Goal: Information Seeking & Learning: Learn about a topic

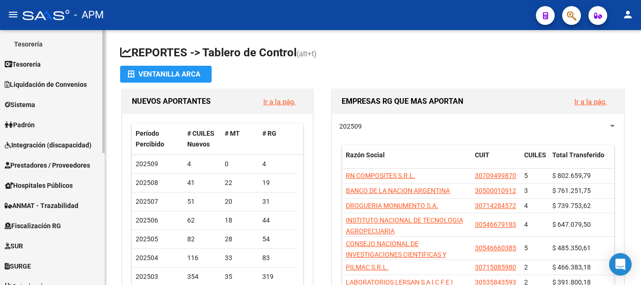
scroll to position [180, 0]
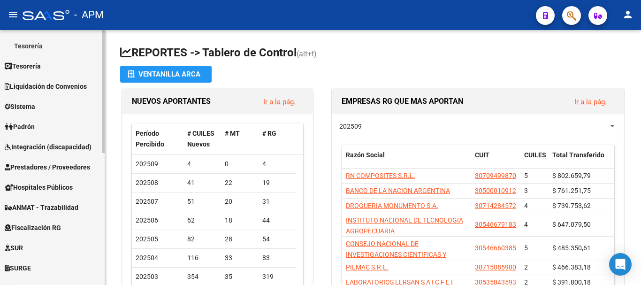
click at [70, 164] on span "Prestadores / Proveedores" at bounding box center [47, 167] width 85 height 10
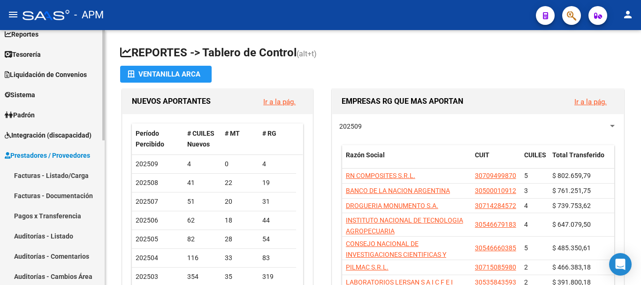
scroll to position [39, 0]
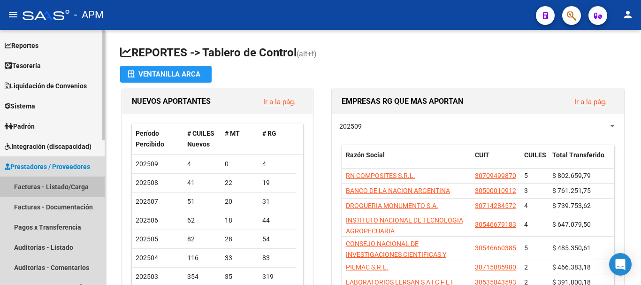
click at [77, 181] on link "Facturas - Listado/Carga" at bounding box center [52, 186] width 105 height 20
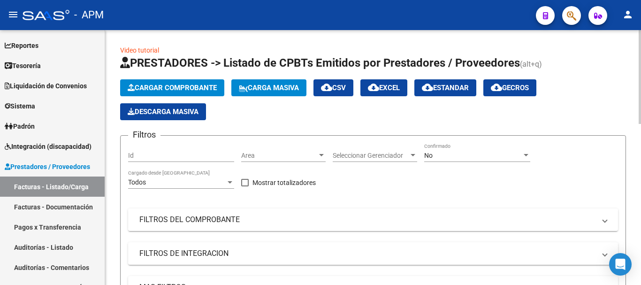
click at [491, 160] on div "No Confirmado" at bounding box center [477, 152] width 106 height 19
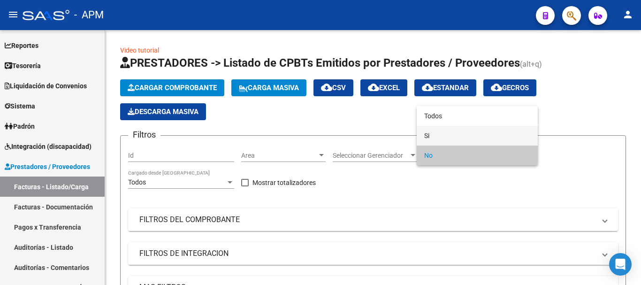
click at [476, 132] on span "Si" at bounding box center [477, 136] width 106 height 20
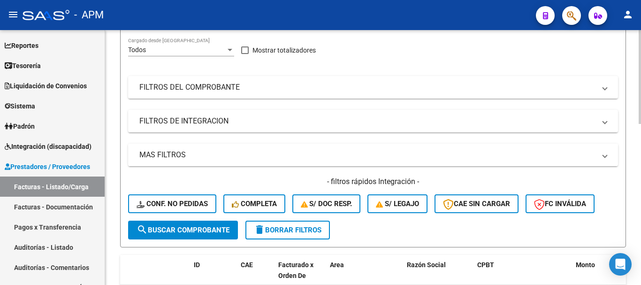
scroll to position [141, 0]
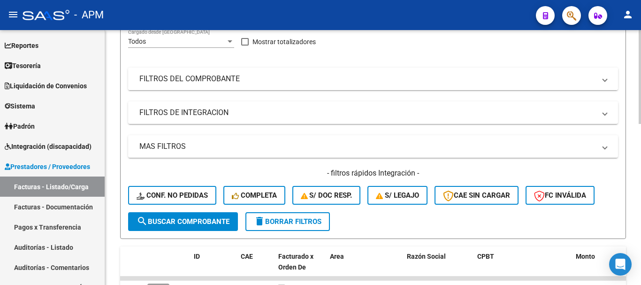
click at [535, 85] on mat-expansion-panel-header "FILTROS DEL COMPROBANTE" at bounding box center [373, 79] width 490 height 23
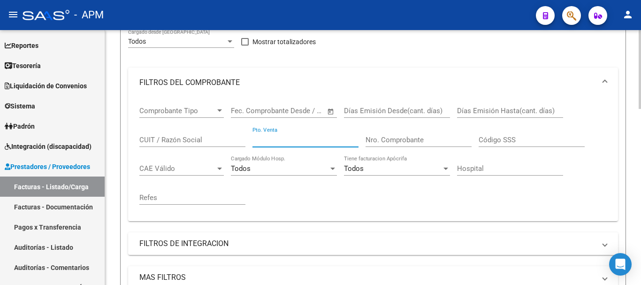
click at [316, 139] on input "Pto. Venta" at bounding box center [306, 140] width 106 height 8
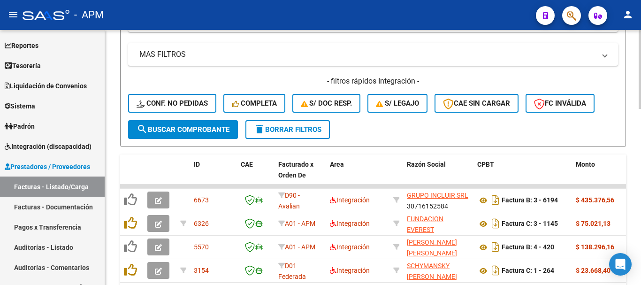
scroll to position [376, 0]
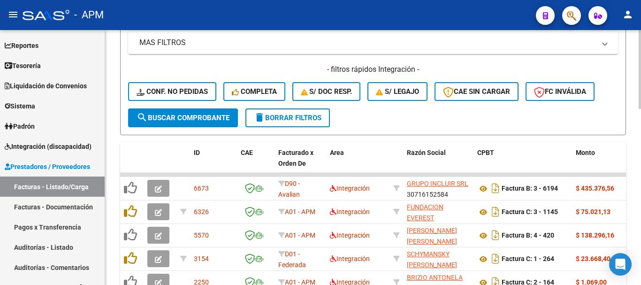
type input "140"
click at [217, 116] on span "search Buscar Comprobante" at bounding box center [183, 118] width 93 height 8
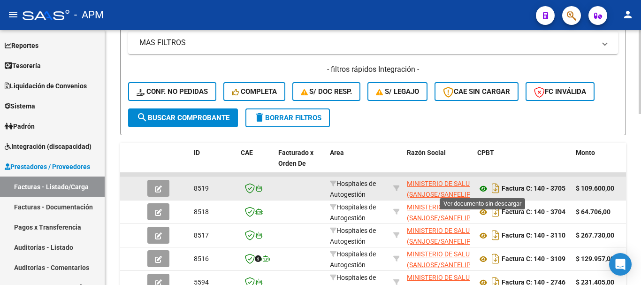
click at [482, 185] on icon at bounding box center [483, 188] width 12 height 11
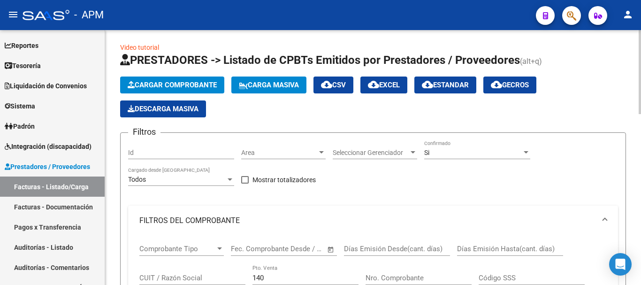
scroll to position [0, 0]
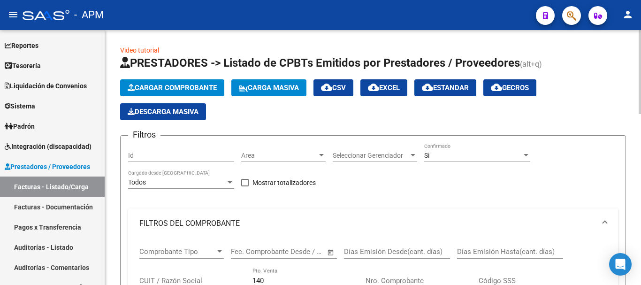
click at [187, 84] on span "Cargar Comprobante" at bounding box center [172, 88] width 89 height 8
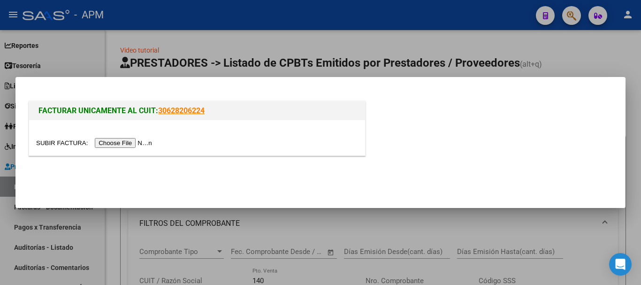
click at [120, 145] on input "file" at bounding box center [95, 143] width 119 height 10
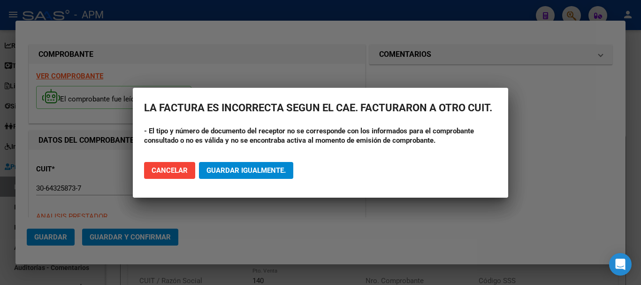
click at [338, 228] on div at bounding box center [320, 142] width 641 height 285
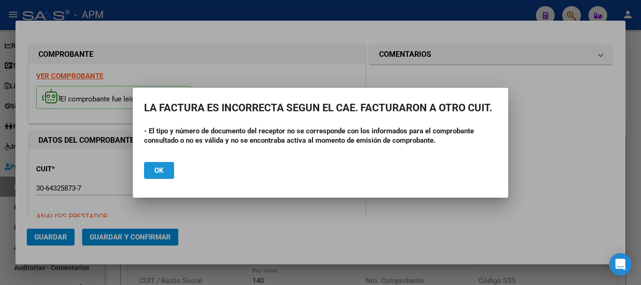
click at [166, 170] on button "Ok" at bounding box center [159, 170] width 30 height 17
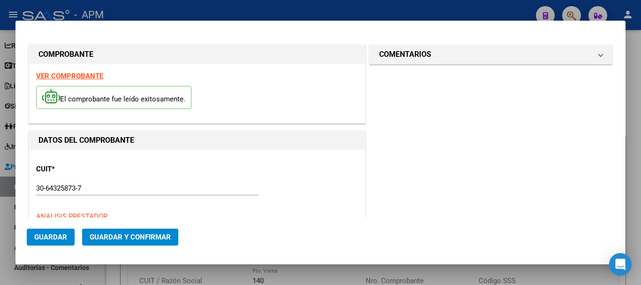
click at [75, 74] on strong "VER COMPROBANTE" at bounding box center [69, 76] width 67 height 8
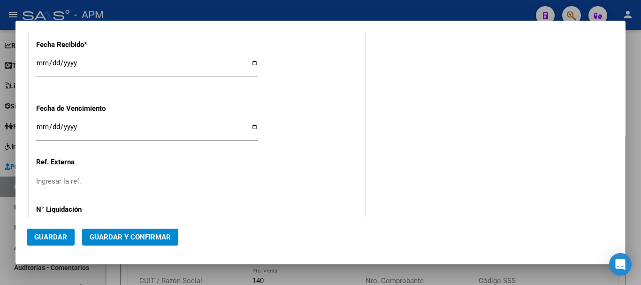
scroll to position [600, 0]
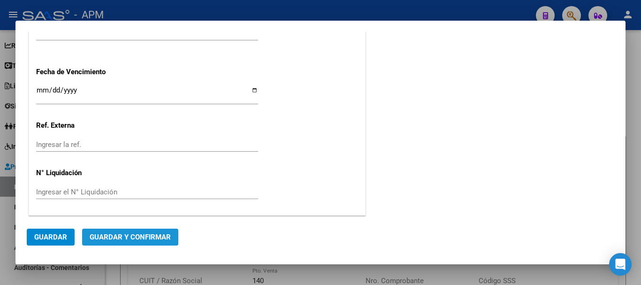
click at [152, 237] on span "Guardar y Confirmar" at bounding box center [130, 237] width 81 height 8
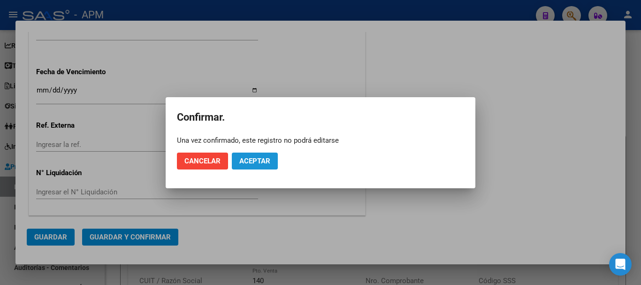
click at [269, 157] on span "Aceptar" at bounding box center [254, 161] width 31 height 8
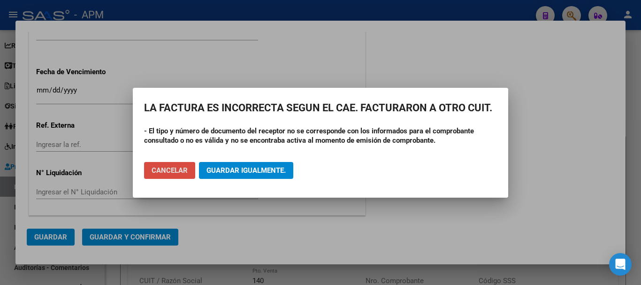
click at [181, 165] on button "Cancelar" at bounding box center [169, 170] width 51 height 17
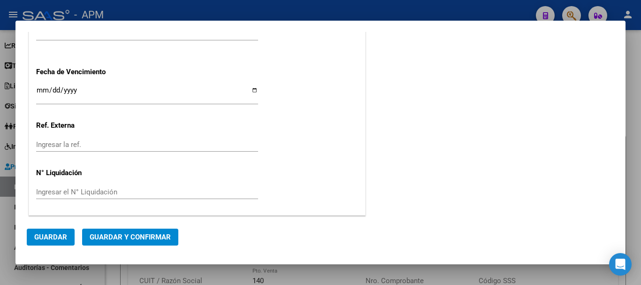
click at [324, 281] on div at bounding box center [320, 142] width 641 height 285
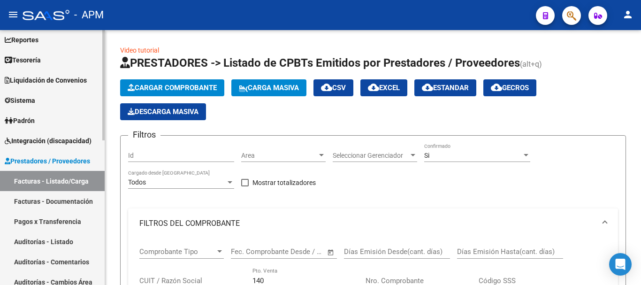
scroll to position [39, 0]
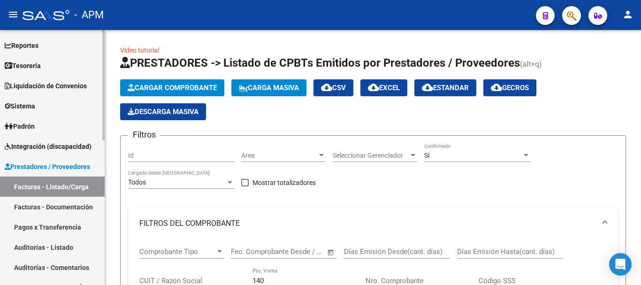
click at [48, 140] on link "Integración (discapacidad)" at bounding box center [52, 146] width 105 height 20
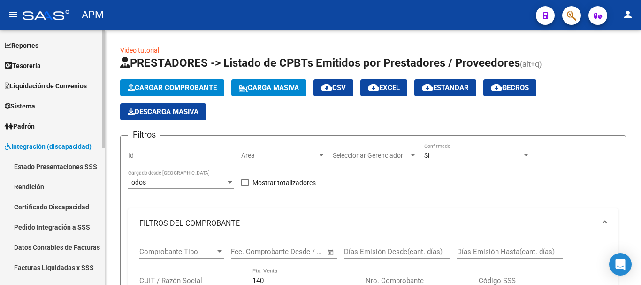
scroll to position [133, 0]
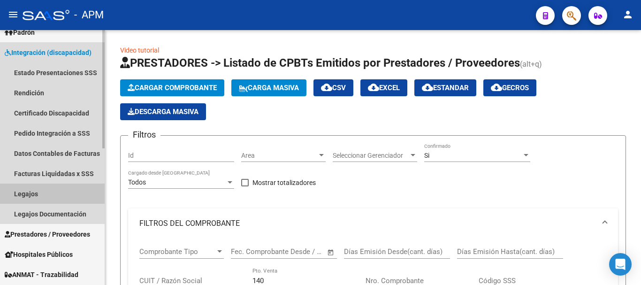
click at [45, 194] on link "Legajos" at bounding box center [52, 194] width 105 height 20
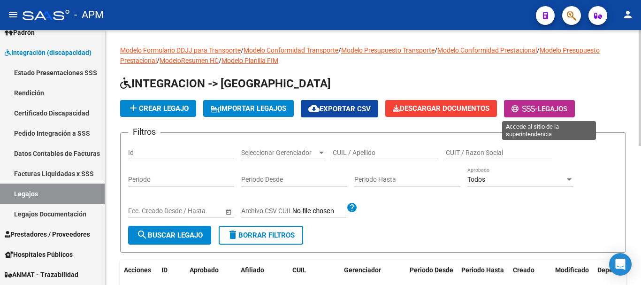
click at [538, 109] on span "-" at bounding box center [525, 109] width 26 height 8
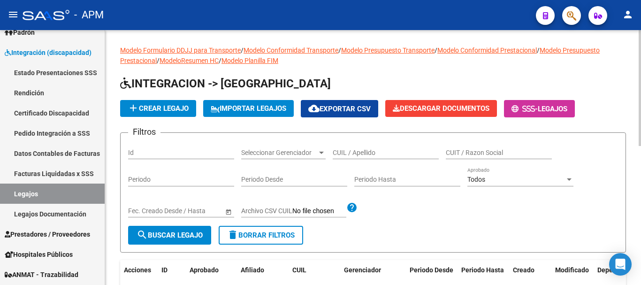
scroll to position [47, 0]
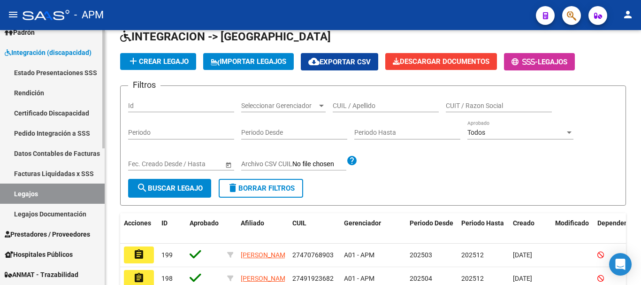
click at [81, 74] on link "Estado Presentaciones SSS" at bounding box center [52, 72] width 105 height 20
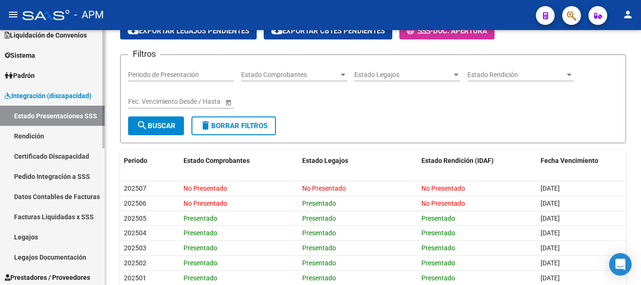
scroll to position [86, 0]
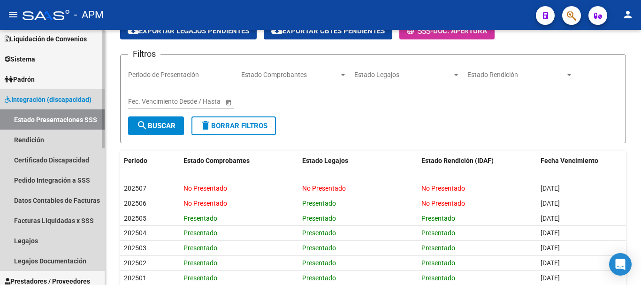
click at [59, 99] on span "Integración (discapacidad)" at bounding box center [48, 99] width 87 height 10
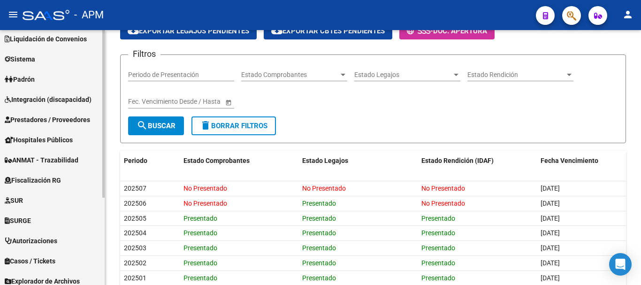
click at [59, 99] on span "Integración (discapacidad)" at bounding box center [48, 99] width 87 height 10
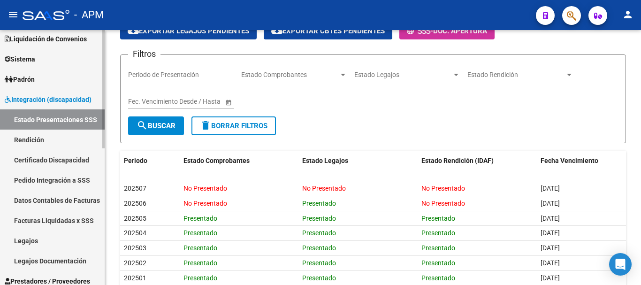
click at [54, 221] on link "Facturas Liquidadas x SSS" at bounding box center [52, 220] width 105 height 20
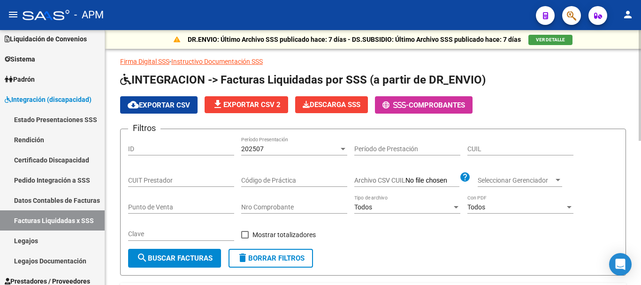
click at [422, 250] on form "Filtros ID 202507 Período Presentación Período de Prestación CUIL CUIT Prestado…" at bounding box center [373, 202] width 506 height 147
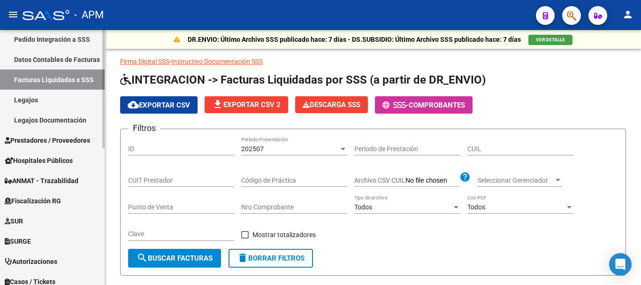
scroll to position [274, 0]
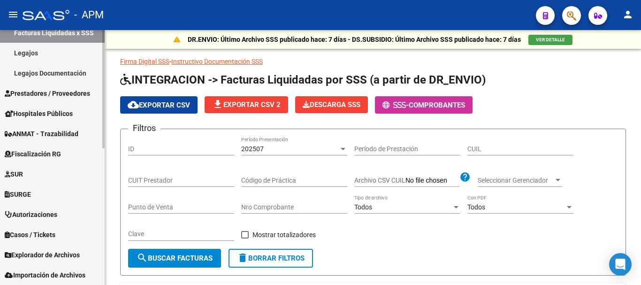
click at [77, 94] on span "Prestadores / Proveedores" at bounding box center [47, 93] width 85 height 10
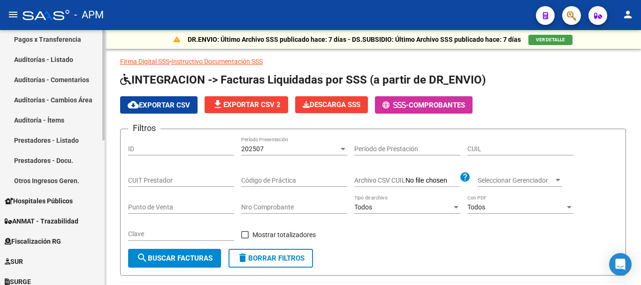
scroll to position [133, 0]
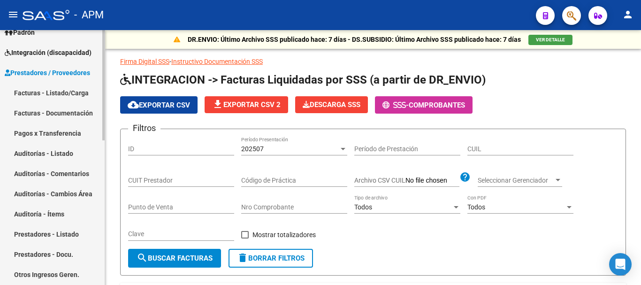
click at [70, 90] on link "Facturas - Listado/Carga" at bounding box center [52, 93] width 105 height 20
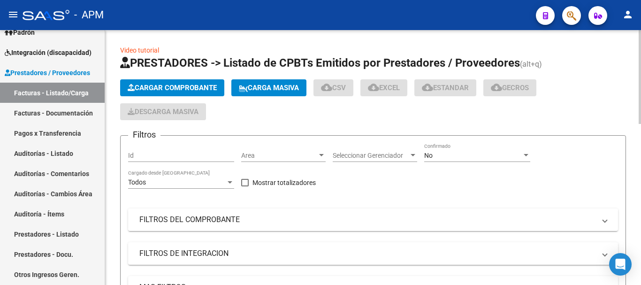
click at [489, 156] on div "No" at bounding box center [473, 156] width 98 height 8
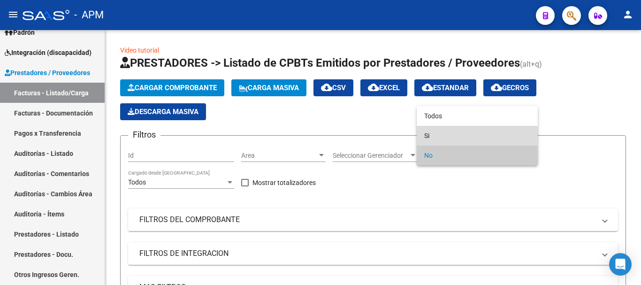
click at [482, 134] on span "Si" at bounding box center [477, 136] width 106 height 20
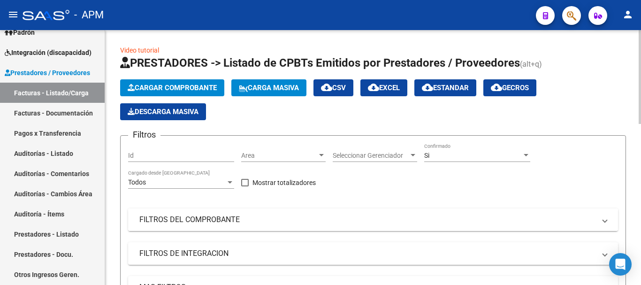
click at [290, 217] on mat-panel-title "FILTROS DEL COMPROBANTE" at bounding box center [367, 220] width 456 height 10
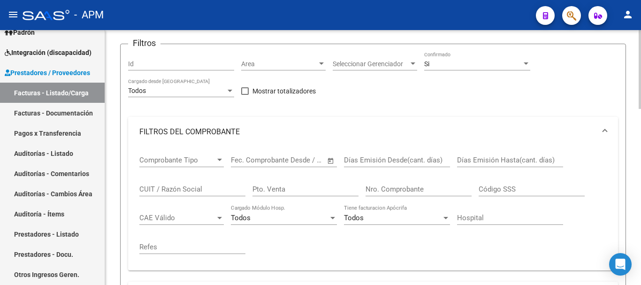
scroll to position [94, 0]
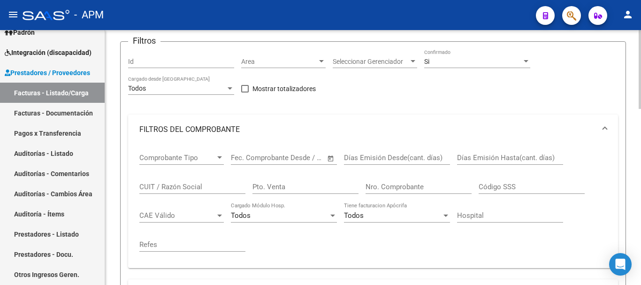
click at [161, 182] on div "CUIT / Razón Social" at bounding box center [192, 184] width 106 height 20
click at [159, 188] on input "municpalidad de tigre" at bounding box center [192, 187] width 106 height 8
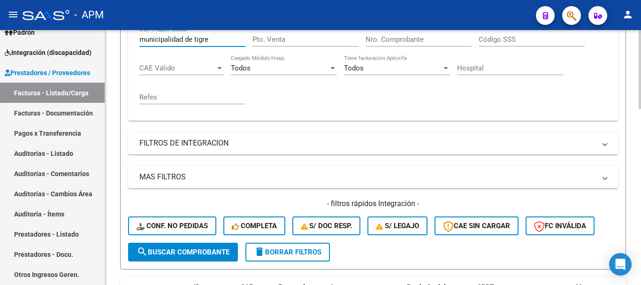
scroll to position [282, 0]
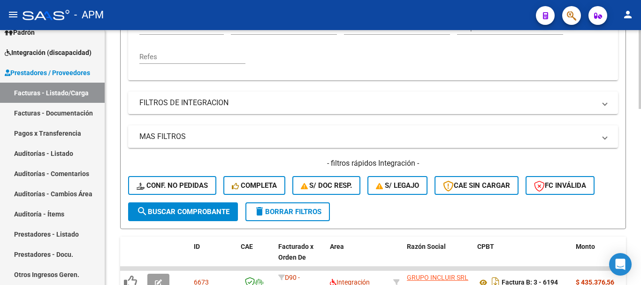
type input "municipalidad de tigre"
click at [167, 212] on span "search Buscar Comprobante" at bounding box center [183, 211] width 93 height 8
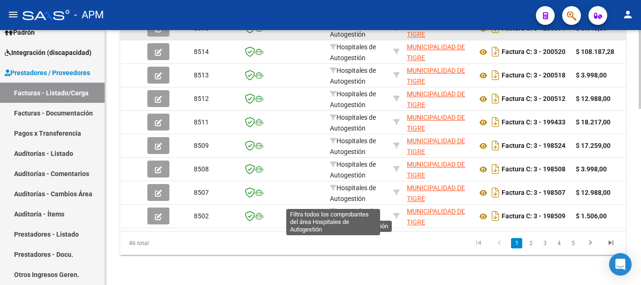
scroll to position [426, 0]
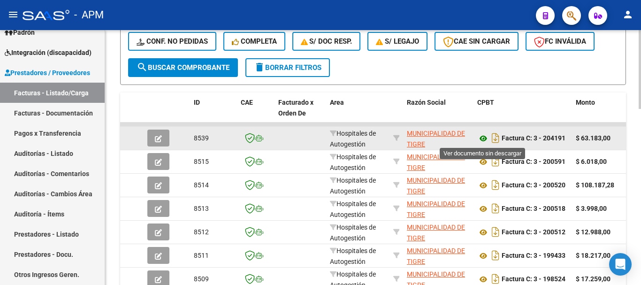
click at [483, 138] on icon at bounding box center [483, 138] width 12 height 11
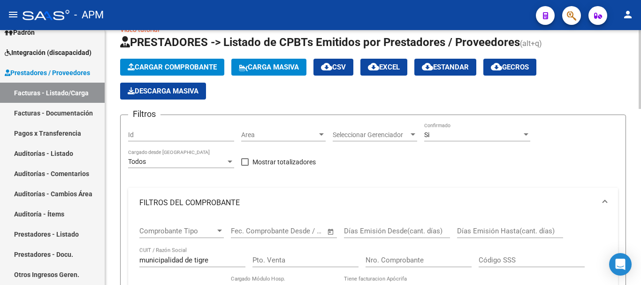
scroll to position [0, 0]
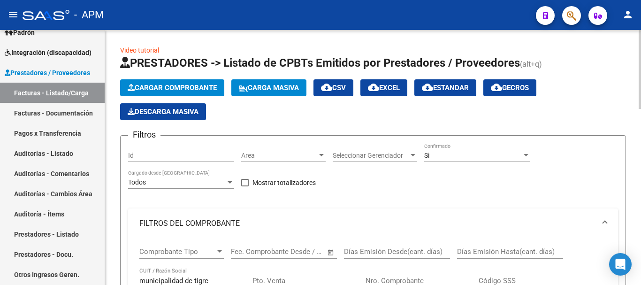
click at [198, 85] on span "Cargar Comprobante" at bounding box center [172, 88] width 89 height 8
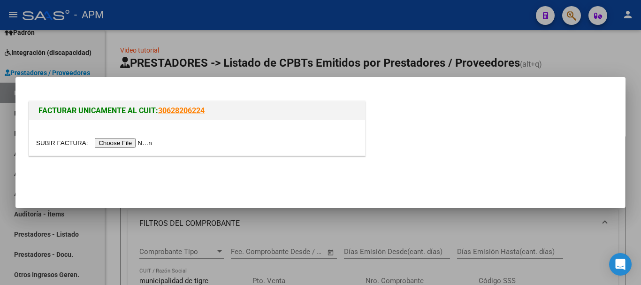
click at [116, 141] on input "file" at bounding box center [95, 143] width 119 height 10
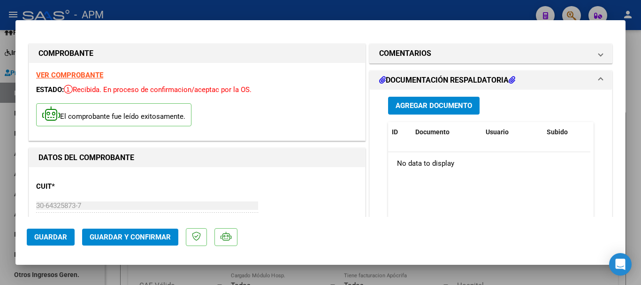
click at [89, 73] on strong "VER COMPROBANTE" at bounding box center [69, 75] width 67 height 8
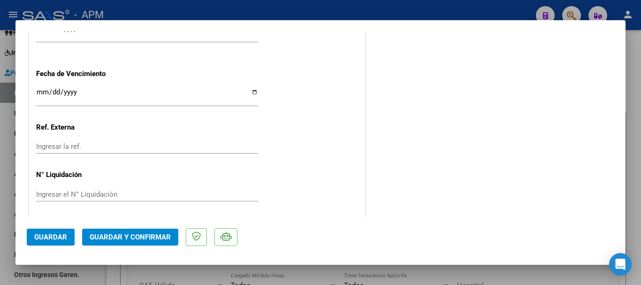
scroll to position [618, 0]
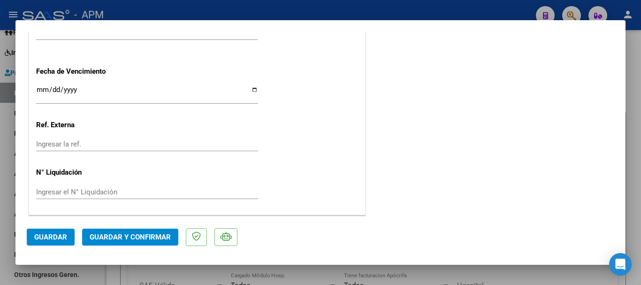
click at [143, 238] on span "Guardar y Confirmar" at bounding box center [130, 237] width 81 height 8
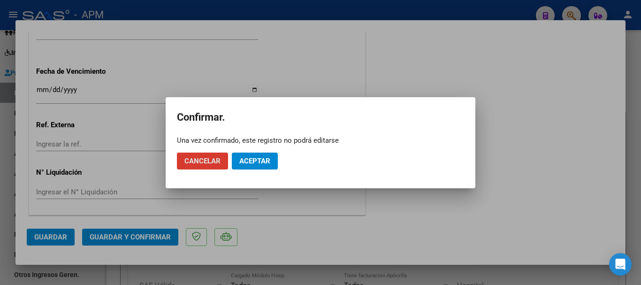
click at [255, 163] on span "Aceptar" at bounding box center [254, 161] width 31 height 8
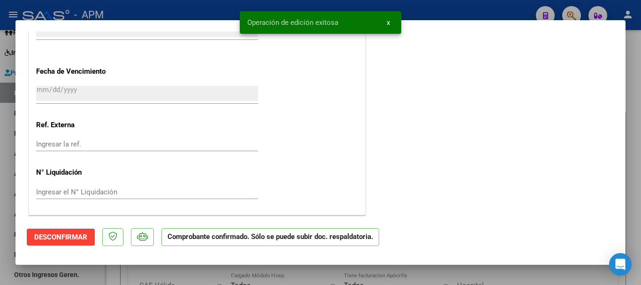
click at [329, 275] on div at bounding box center [320, 142] width 641 height 285
type input "$ 0,00"
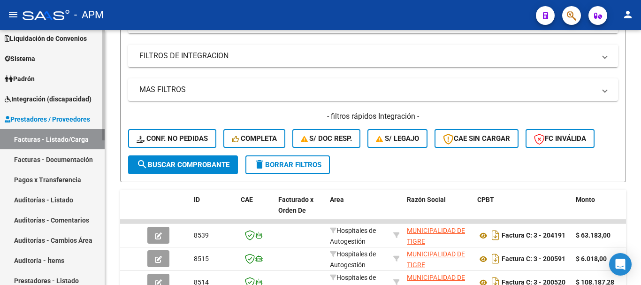
scroll to position [39, 0]
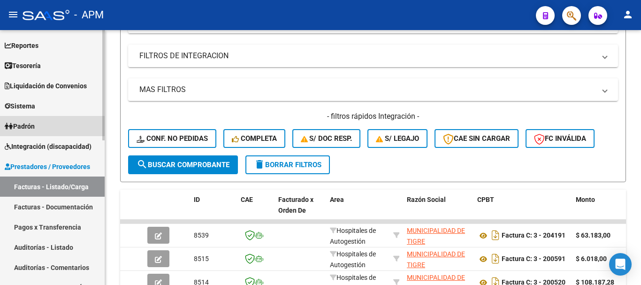
click at [59, 130] on link "Padrón" at bounding box center [52, 126] width 105 height 20
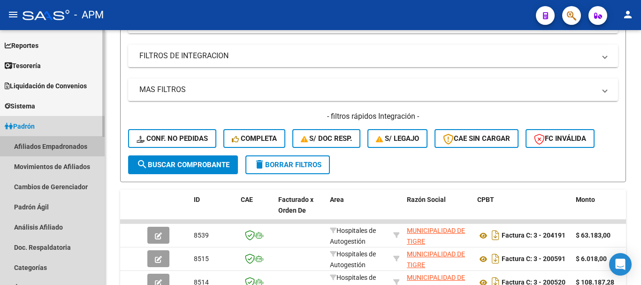
click at [59, 142] on link "Afiliados Empadronados" at bounding box center [52, 146] width 105 height 20
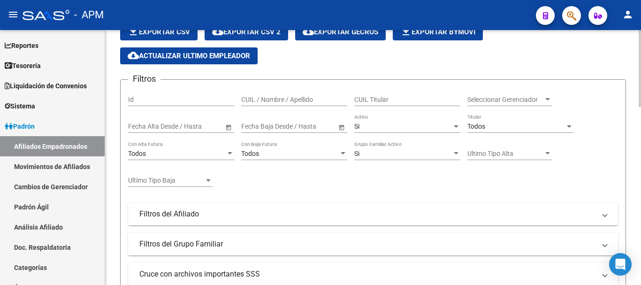
scroll to position [47, 0]
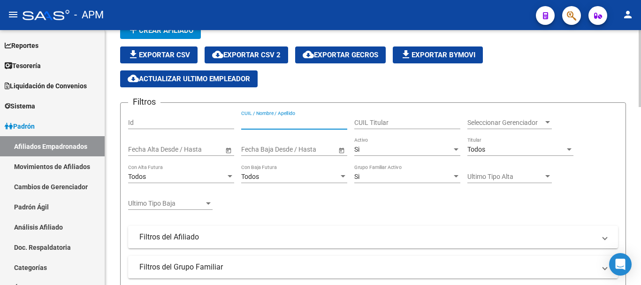
paste input "31169414"
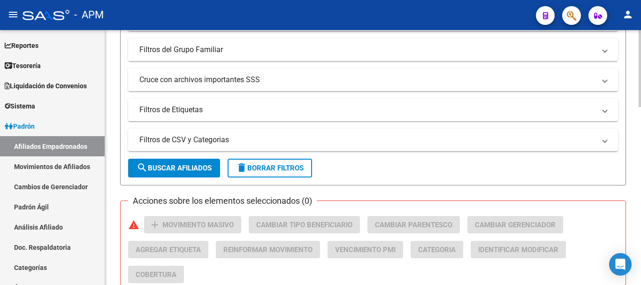
scroll to position [282, 0]
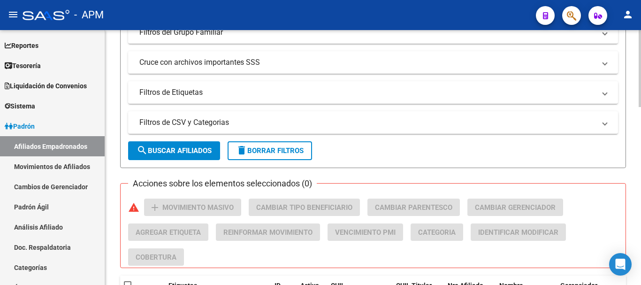
type input "31169414"
click at [197, 154] on span "search Buscar Afiliados" at bounding box center [174, 150] width 75 height 8
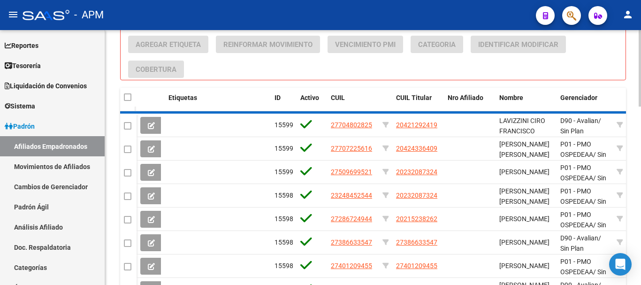
scroll to position [380, 0]
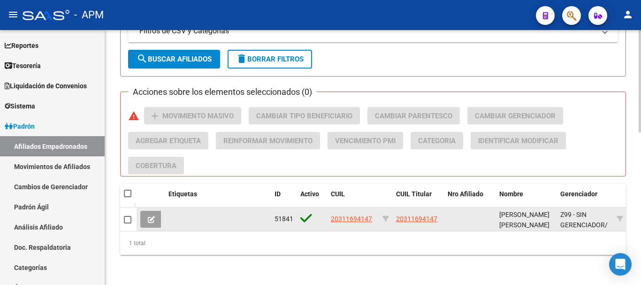
click at [156, 211] on button at bounding box center [151, 219] width 22 height 17
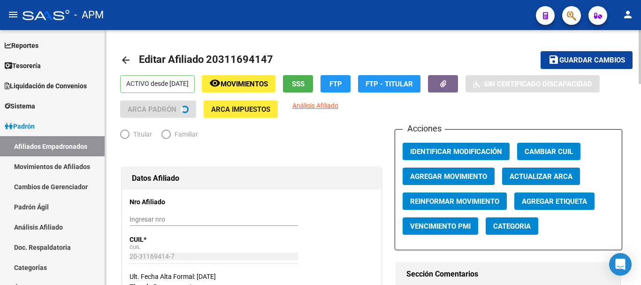
radio input "true"
type input "20-31169414-7"
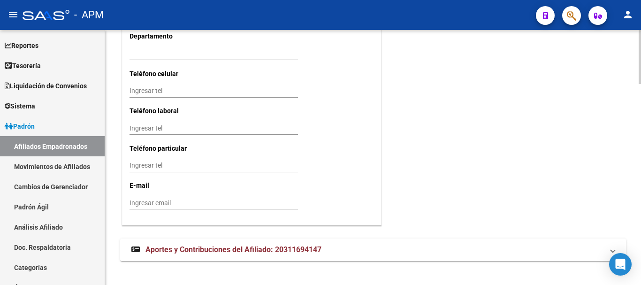
scroll to position [953, 0]
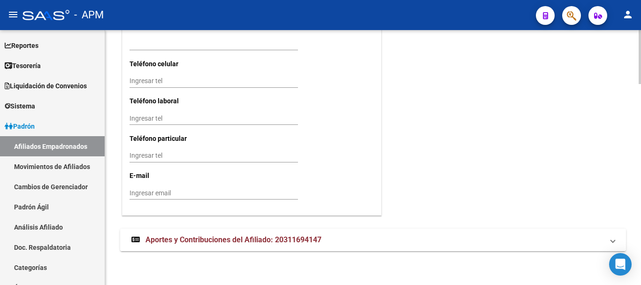
click at [420, 237] on mat-panel-title "Aportes y Contribuciones del Afiliado: 20311694147" at bounding box center [367, 240] width 472 height 10
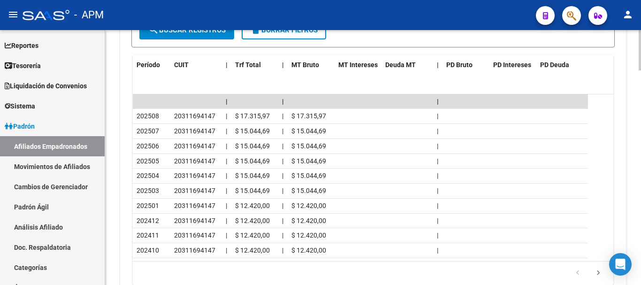
scroll to position [1352, 0]
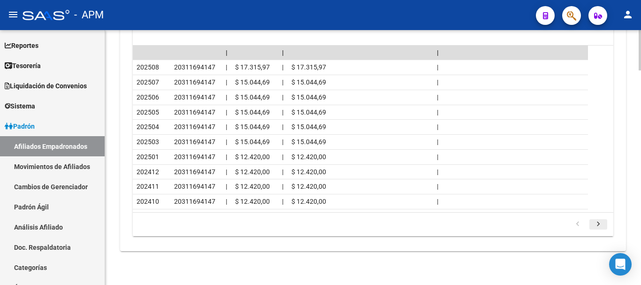
click at [599, 225] on icon "go to next page" at bounding box center [598, 225] width 12 height 11
click at [598, 225] on icon "go to next page" at bounding box center [598, 225] width 12 height 11
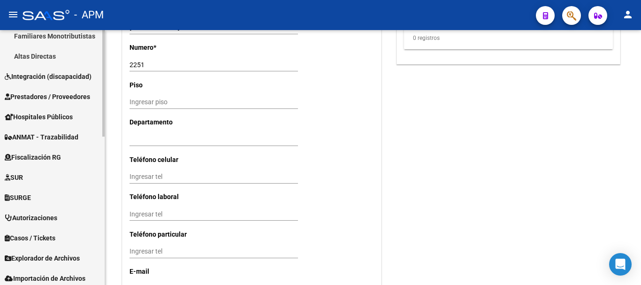
scroll to position [354, 0]
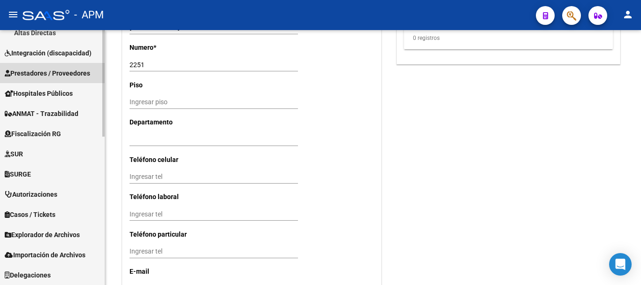
click at [53, 69] on span "Prestadores / Proveedores" at bounding box center [47, 73] width 85 height 10
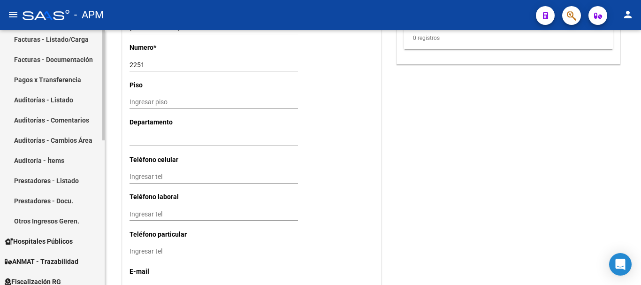
scroll to position [146, 0]
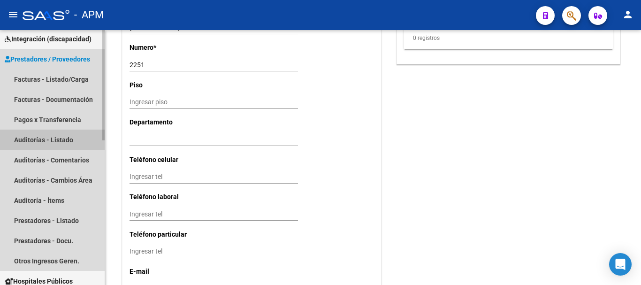
click at [67, 137] on link "Auditorías - Listado" at bounding box center [52, 140] width 105 height 20
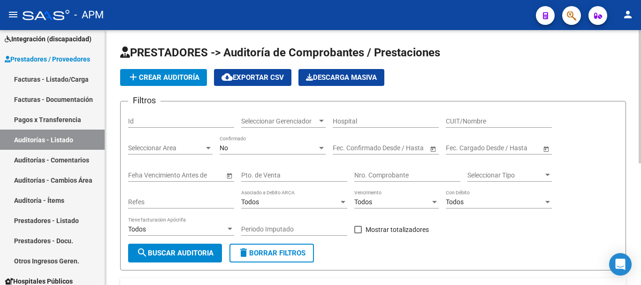
click at [295, 144] on div "No Confirmado" at bounding box center [273, 145] width 106 height 19
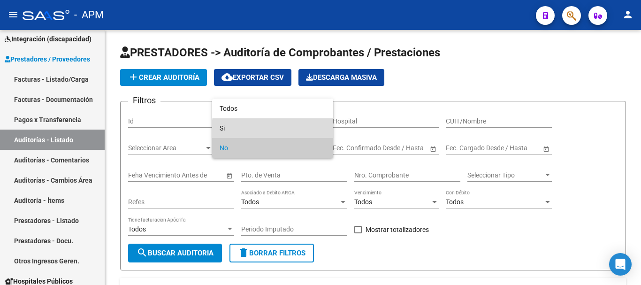
click at [294, 129] on span "Si" at bounding box center [273, 128] width 106 height 20
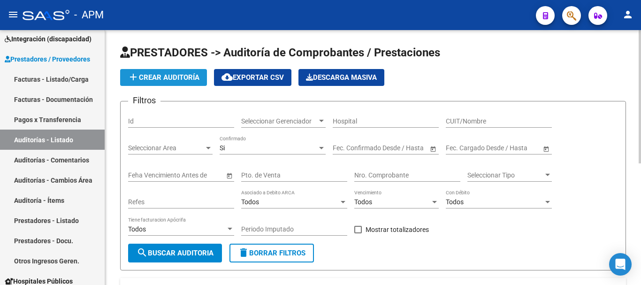
click at [171, 77] on span "add Crear Auditoría" at bounding box center [164, 77] width 72 height 8
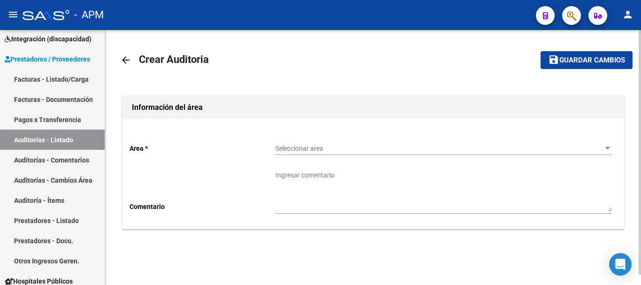
click at [484, 154] on div "Seleccionar area Seleccionar area" at bounding box center [444, 145] width 336 height 19
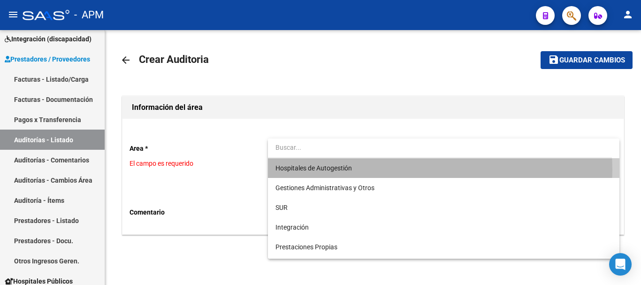
click at [407, 170] on span "Hospitales de Autogestión" at bounding box center [444, 168] width 336 height 20
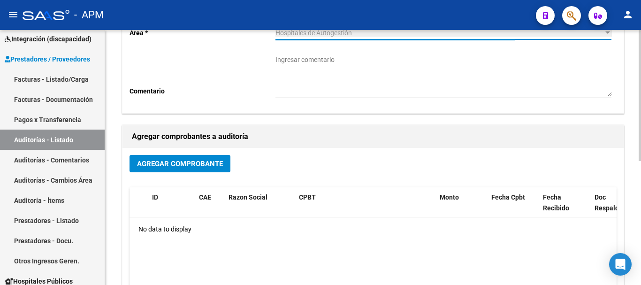
scroll to position [141, 0]
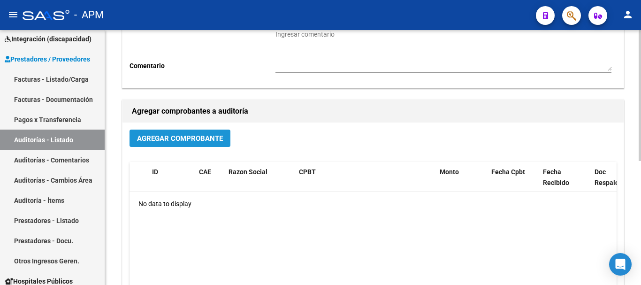
click at [178, 137] on span "Agregar Comprobante" at bounding box center [180, 138] width 86 height 8
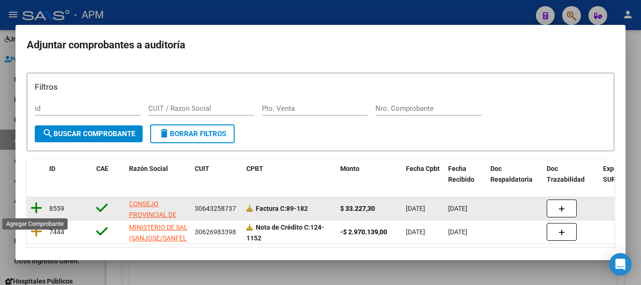
click at [38, 206] on icon at bounding box center [37, 207] width 12 height 13
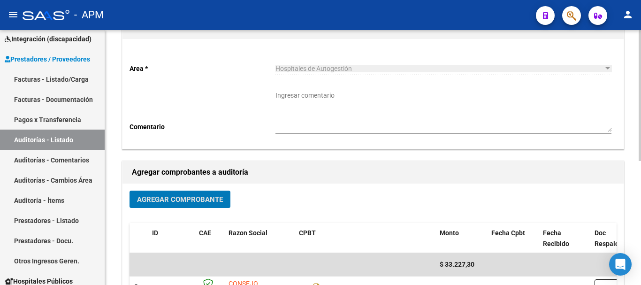
scroll to position [0, 0]
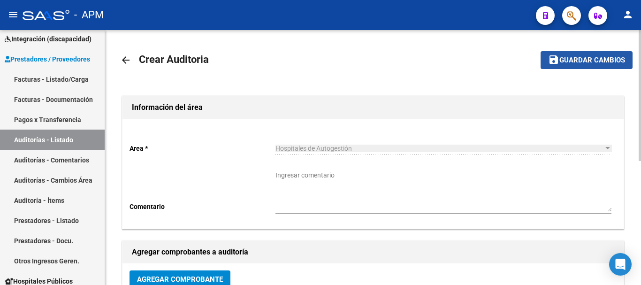
click at [612, 66] on button "save Guardar cambios" at bounding box center [587, 59] width 92 height 17
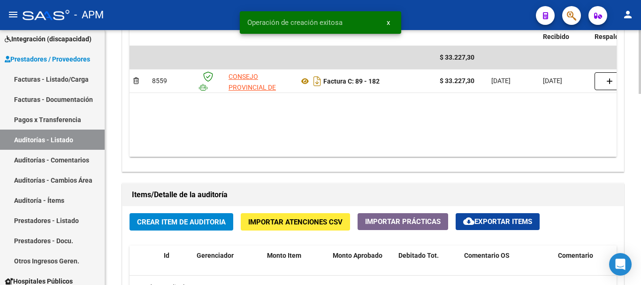
scroll to position [657, 0]
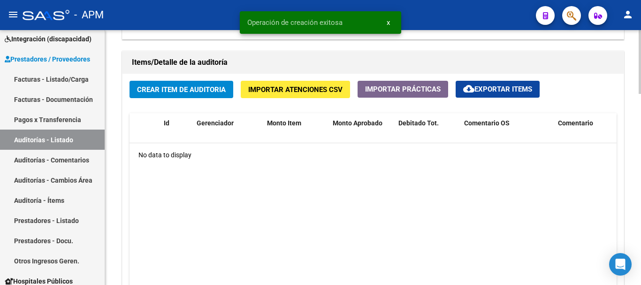
click at [192, 91] on span "Crear Item de Auditoria" at bounding box center [181, 89] width 89 height 8
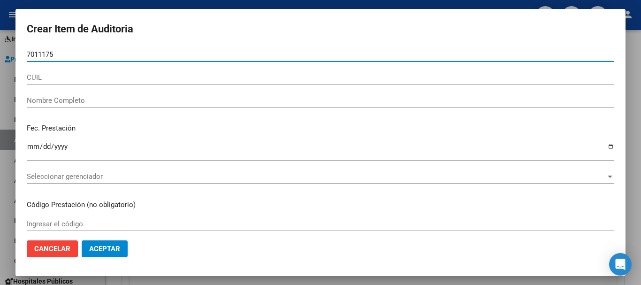
type input "70111759"
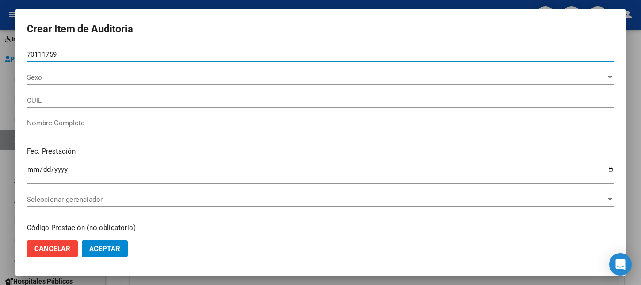
type input "27701117595"
type input "[PERSON_NAME]"
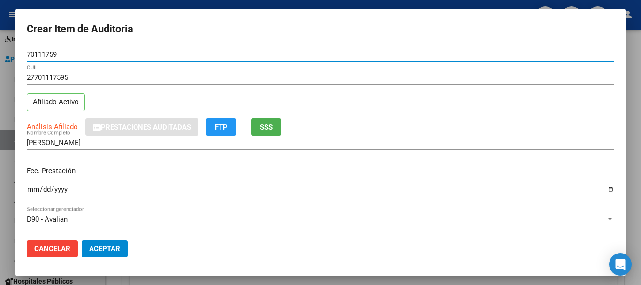
type input "70111759"
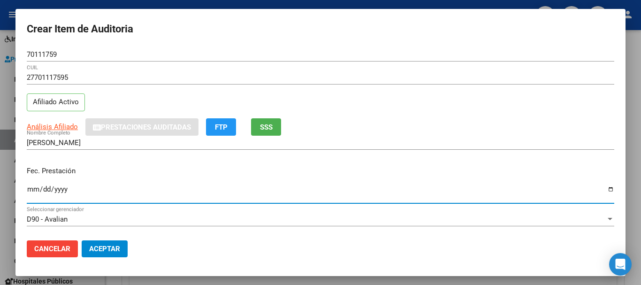
click at [32, 192] on input "Ingresar la fecha" at bounding box center [321, 192] width 588 height 15
type input "[DATE]"
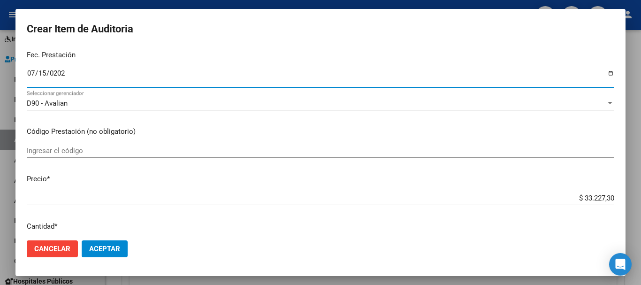
scroll to position [141, 0]
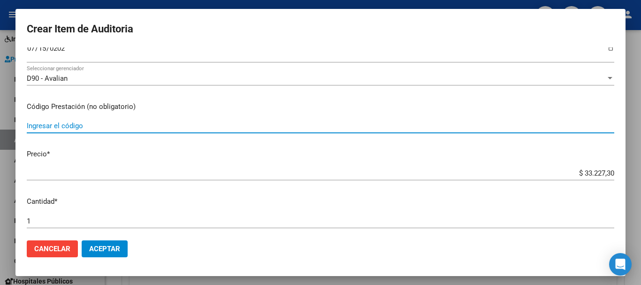
click at [65, 129] on input "Ingresar el código" at bounding box center [321, 126] width 588 height 8
type input "112"
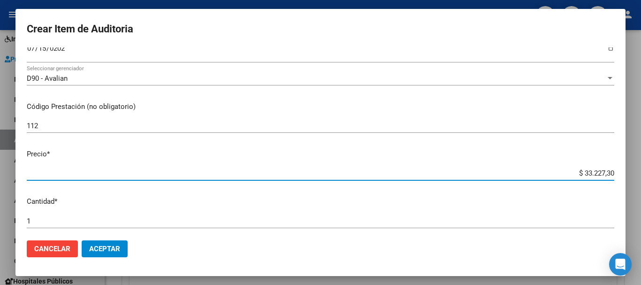
drag, startPoint x: 576, startPoint y: 175, endPoint x: 617, endPoint y: 176, distance: 41.3
click at [617, 176] on mat-dialog-content "70111759 Nro Documento 27701117595 CUIL Afiliado Activo Análisis Afiliado Prest…" at bounding box center [320, 139] width 610 height 185
type input "$ 0,05"
type input "$ 0,52"
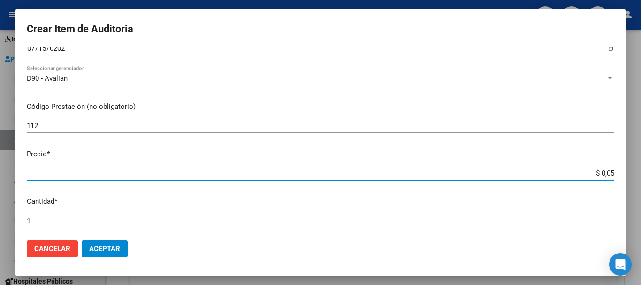
type input "$ 0,52"
type input "$ 5,26"
type input "$ 52,66"
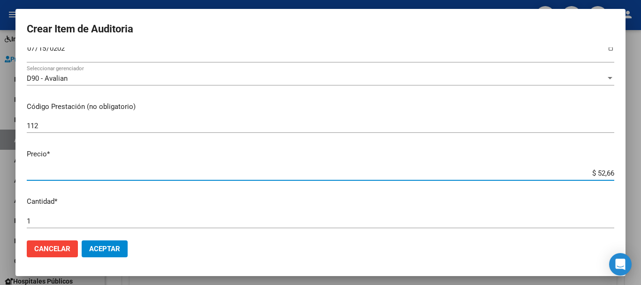
type input "$ 526,62"
type input "$ 5.266,29"
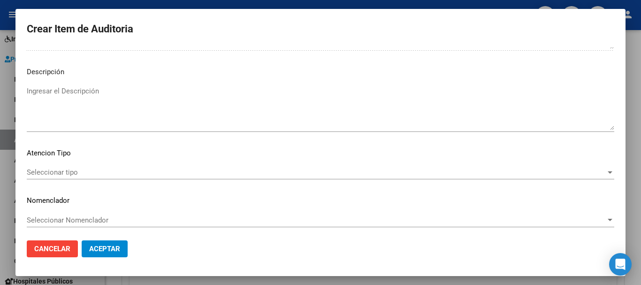
scroll to position [660, 0]
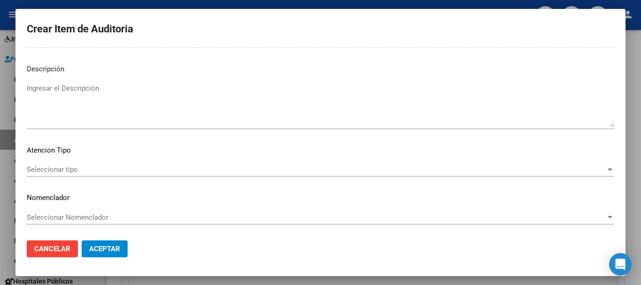
click at [582, 171] on span "Seleccionar tipo" at bounding box center [316, 169] width 579 height 8
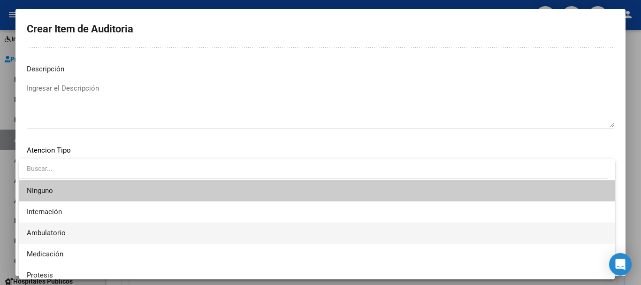
click at [208, 231] on span "Ambulatorio" at bounding box center [317, 232] width 581 height 21
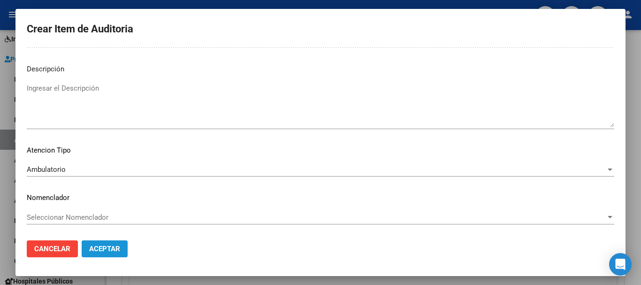
click at [123, 252] on button "Aceptar" at bounding box center [105, 248] width 46 height 17
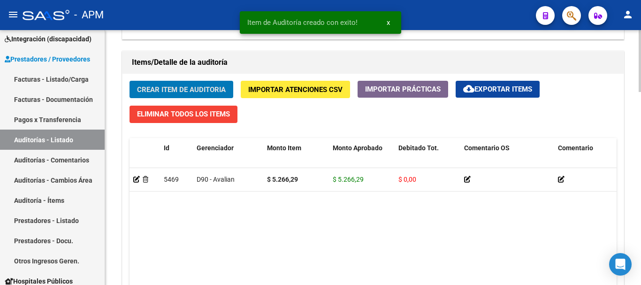
scroll to position [658, 0]
click at [208, 91] on span "Crear Item de Auditoria" at bounding box center [181, 89] width 89 height 8
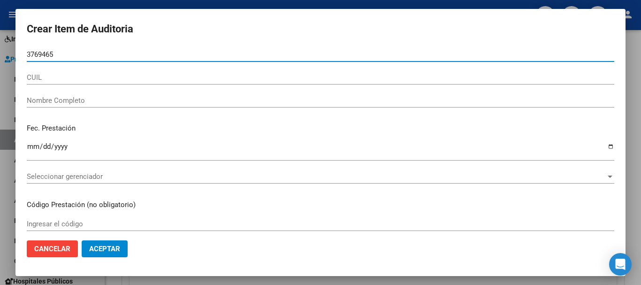
type input "37694657"
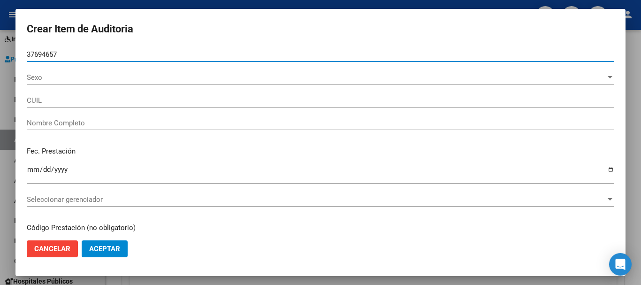
type input "20376946577"
type input "[PERSON_NAME] [PERSON_NAME]"
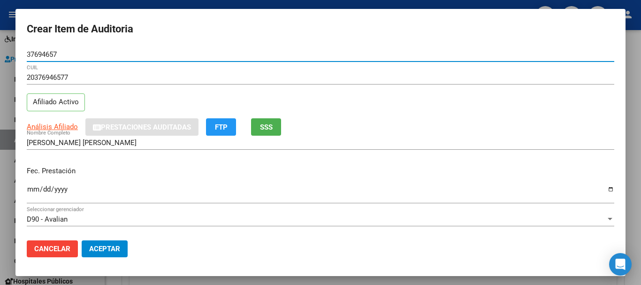
type input "37694657"
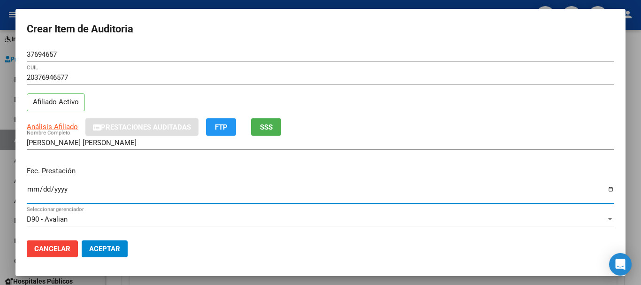
click at [30, 187] on input "Ingresar la fecha" at bounding box center [321, 192] width 588 height 15
type input "[DATE]"
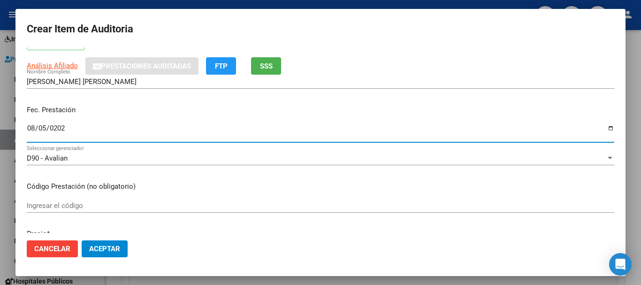
scroll to position [188, 0]
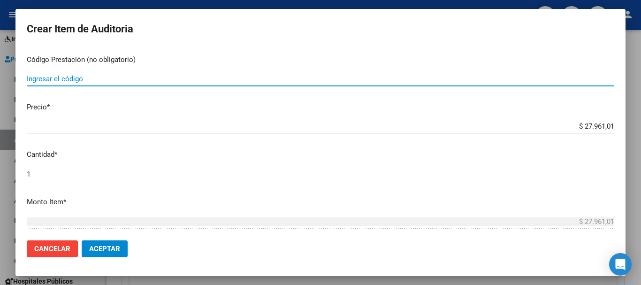
click at [56, 79] on input "Ingresar el código" at bounding box center [321, 79] width 588 height 8
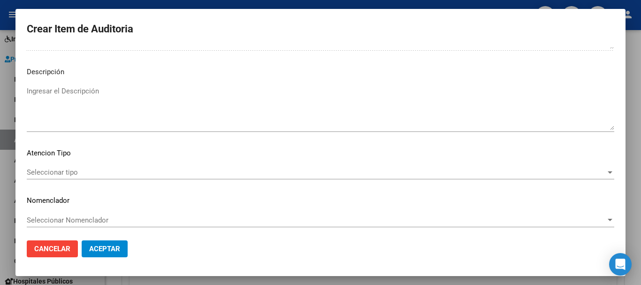
scroll to position [660, 0]
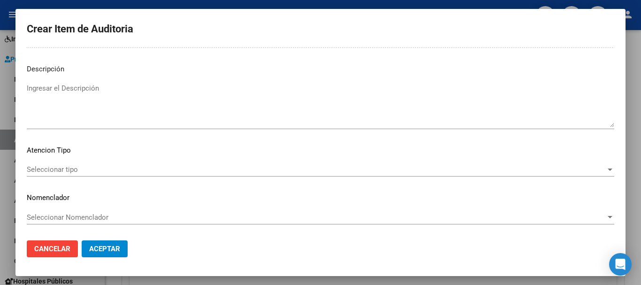
type input "1.04"
click at [346, 171] on span "Seleccionar tipo" at bounding box center [316, 169] width 579 height 8
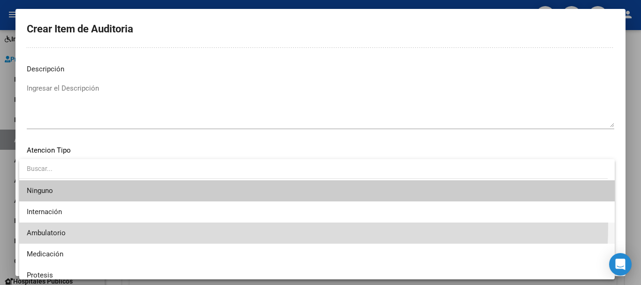
click at [113, 223] on span "Ambulatorio" at bounding box center [317, 232] width 581 height 21
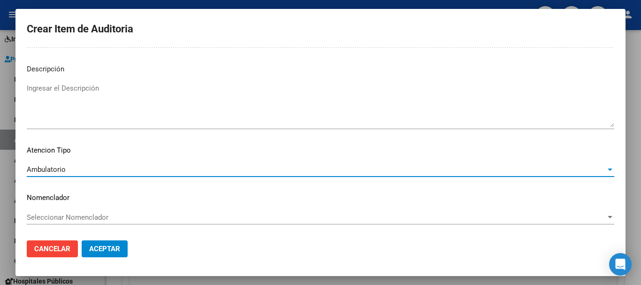
click at [110, 249] on span "Aceptar" at bounding box center [104, 249] width 31 height 8
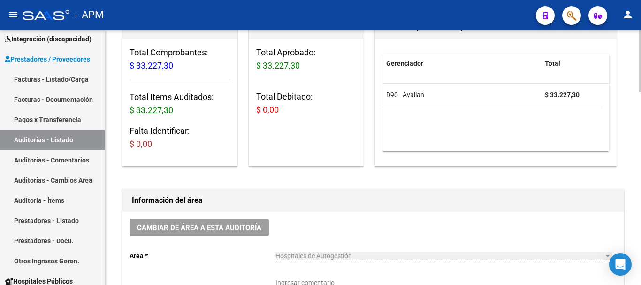
scroll to position [88, 0]
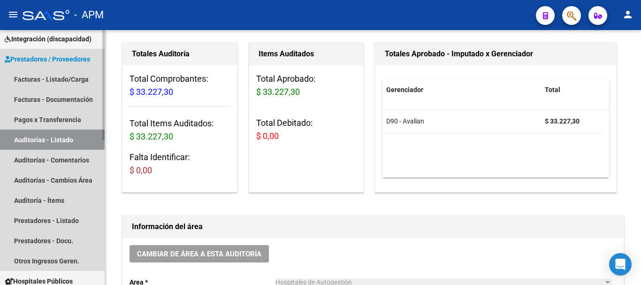
click at [48, 137] on link "Auditorías - Listado" at bounding box center [52, 140] width 105 height 20
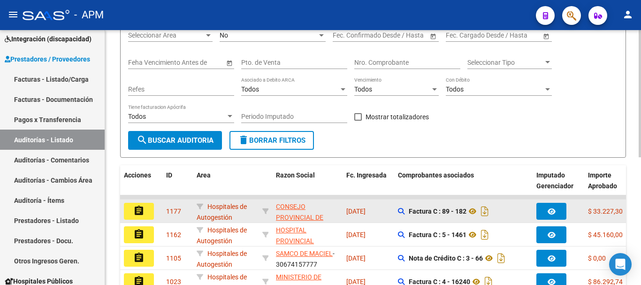
scroll to position [135, 0]
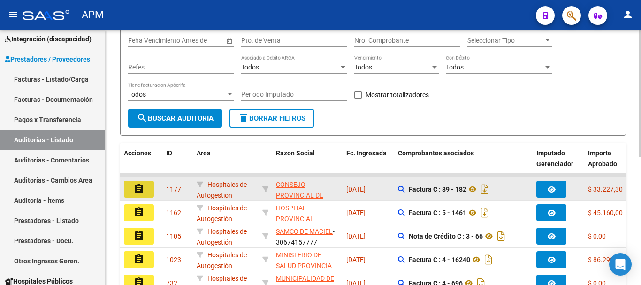
click at [146, 187] on button "assignment" at bounding box center [139, 189] width 30 height 17
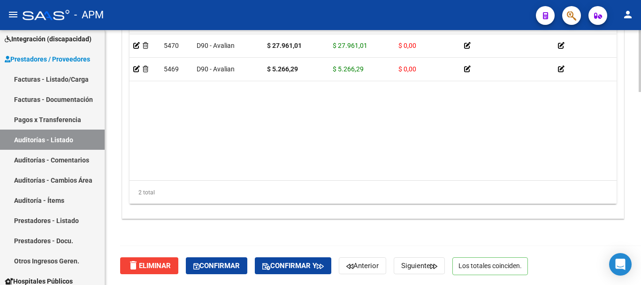
scroll to position [792, 0]
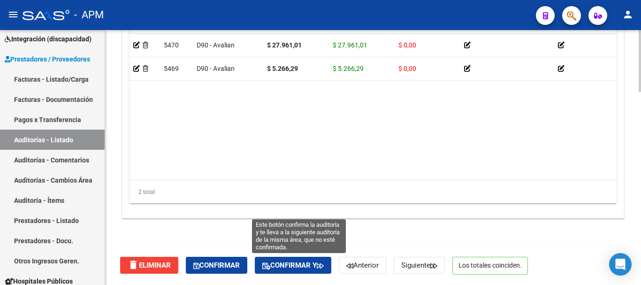
click at [292, 265] on span "Confirmar y" at bounding box center [292, 265] width 61 height 8
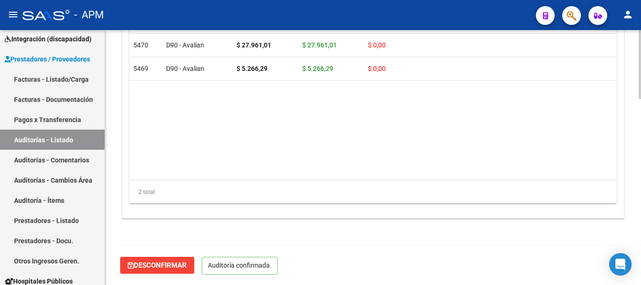
scroll to position [686, 0]
type input "202509"
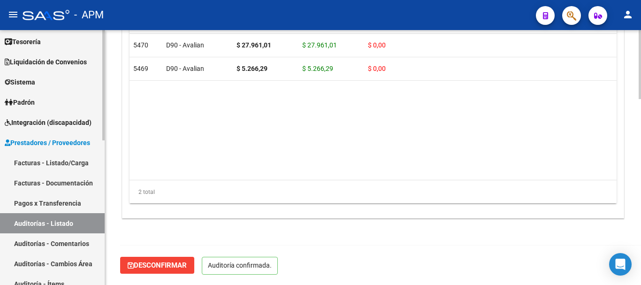
scroll to position [0, 0]
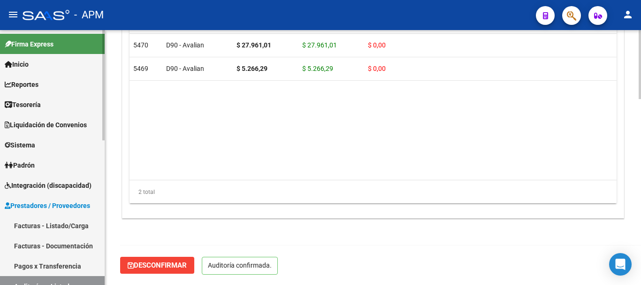
click at [48, 82] on link "Reportes" at bounding box center [52, 84] width 105 height 20
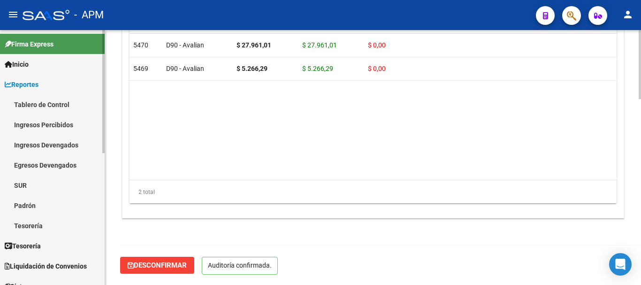
click at [71, 126] on link "Ingresos Percibidos" at bounding box center [52, 125] width 105 height 20
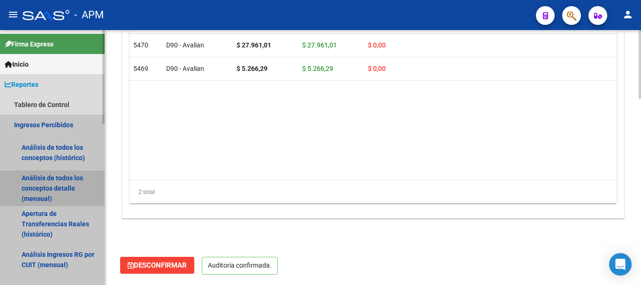
click at [67, 182] on link "Análisis de todos los conceptos detalle (mensual)" at bounding box center [52, 188] width 105 height 36
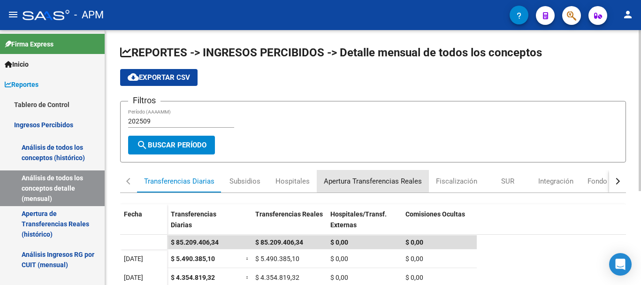
click at [350, 181] on div "Apertura Transferencias Reales" at bounding box center [373, 181] width 98 height 10
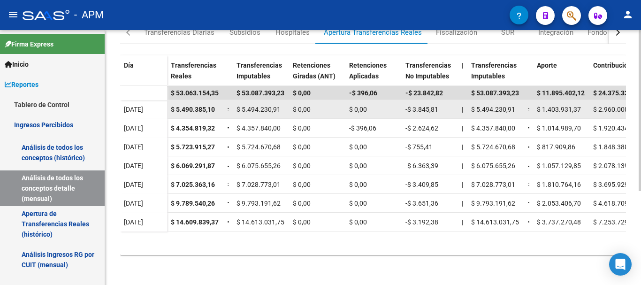
drag, startPoint x: 176, startPoint y: 109, endPoint x: 217, endPoint y: 109, distance: 40.4
click at [217, 109] on div "$ 5.490.385,10" at bounding box center [195, 109] width 49 height 11
drag, startPoint x: 175, startPoint y: 108, endPoint x: 217, endPoint y: 107, distance: 41.8
click at [217, 107] on div "$ 5.490.385,10" at bounding box center [195, 109] width 49 height 11
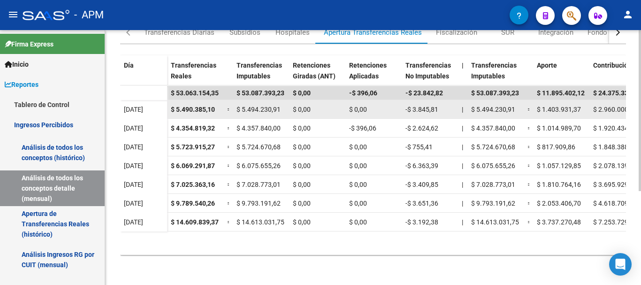
copy span "5.490.385,10"
drag, startPoint x: 411, startPoint y: 107, endPoint x: 441, endPoint y: 107, distance: 30.0
click at [441, 107] on div "-$ 3.845,81" at bounding box center [430, 109] width 49 height 11
copy span "3.845,81"
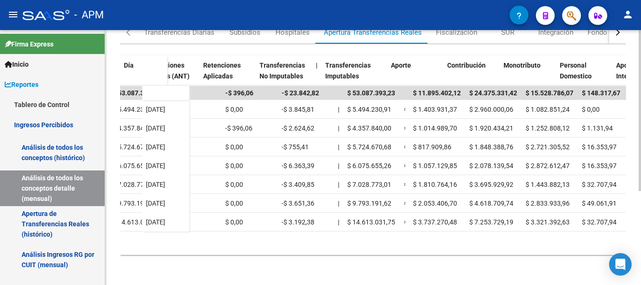
scroll to position [0, 165]
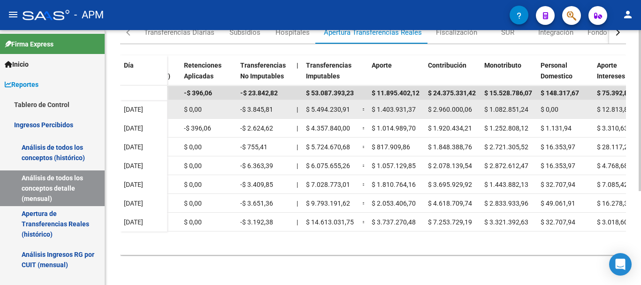
drag, startPoint x: 378, startPoint y: 110, endPoint x: 417, endPoint y: 107, distance: 39.5
click at [417, 107] on div "$ 1.403.931,37" at bounding box center [396, 109] width 49 height 11
copy span "1.403.931,37"
drag, startPoint x: 433, startPoint y: 108, endPoint x: 472, endPoint y: 105, distance: 39.1
click at [472, 105] on div "$ 2.960.000,06" at bounding box center [452, 109] width 49 height 11
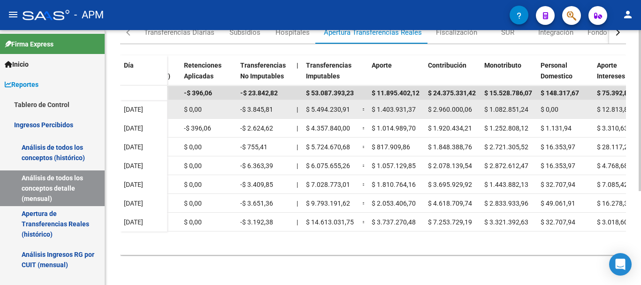
copy span "2.960.000,06"
drag, startPoint x: 490, startPoint y: 109, endPoint x: 529, endPoint y: 106, distance: 39.6
click at [529, 106] on div "$ 1.082.851,24" at bounding box center [508, 109] width 49 height 11
copy span "1.082.851,24"
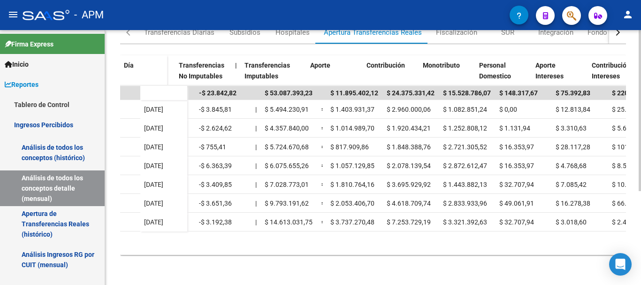
scroll to position [0, 240]
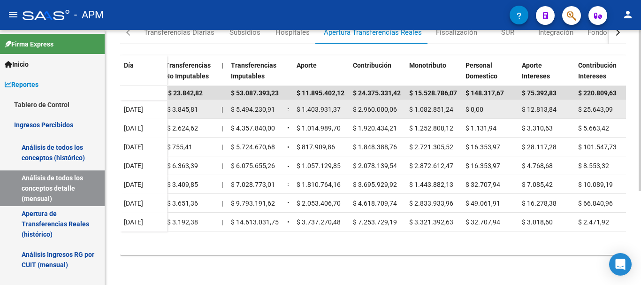
drag, startPoint x: 527, startPoint y: 107, endPoint x: 557, endPoint y: 104, distance: 30.7
click at [557, 104] on div "$ 12.813,84" at bounding box center [546, 109] width 49 height 11
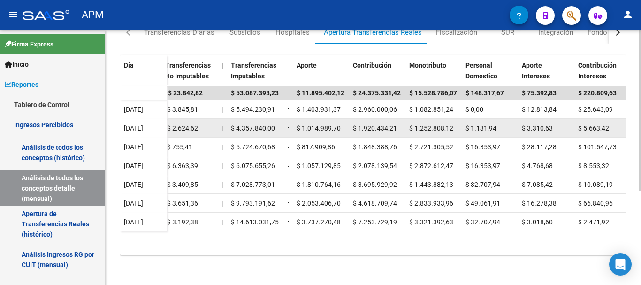
copy span "12.813,84"
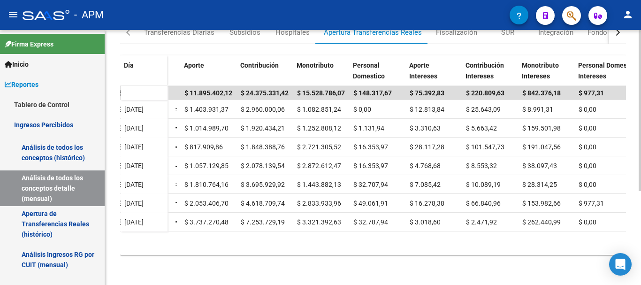
scroll to position [0, 354]
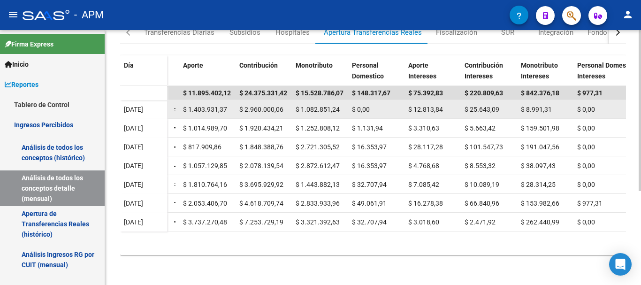
drag, startPoint x: 470, startPoint y: 105, endPoint x: 504, endPoint y: 105, distance: 33.8
click at [504, 105] on div "$ 25.643,09" at bounding box center [489, 109] width 49 height 11
drag, startPoint x: 301, startPoint y: 107, endPoint x: 343, endPoint y: 106, distance: 41.8
click at [343, 106] on div "$ 1.082.851,24" at bounding box center [320, 109] width 49 height 11
copy span "1.082.851,24"
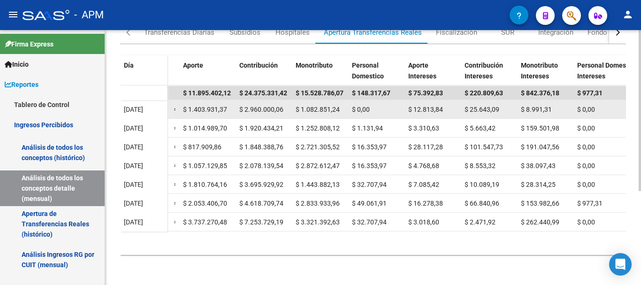
drag, startPoint x: 468, startPoint y: 106, endPoint x: 506, endPoint y: 106, distance: 38.0
click at [506, 106] on div "$ 25.643,09" at bounding box center [489, 109] width 49 height 11
copy span "25.643,09"
drag, startPoint x: 527, startPoint y: 108, endPoint x: 554, endPoint y: 106, distance: 26.8
click at [554, 106] on div "$ 8.991,31" at bounding box center [545, 109] width 49 height 11
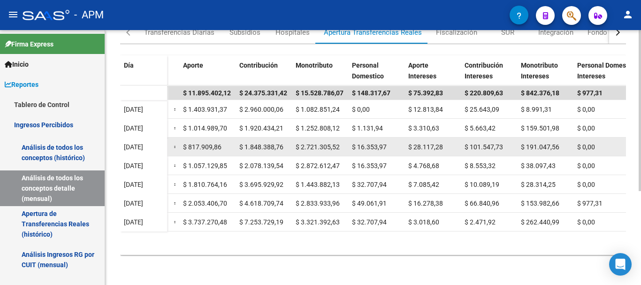
copy span "8.991,31"
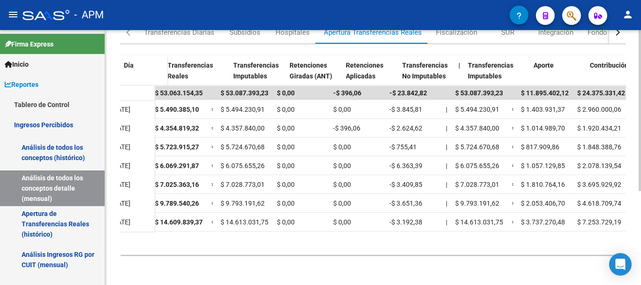
scroll to position [0, 0]
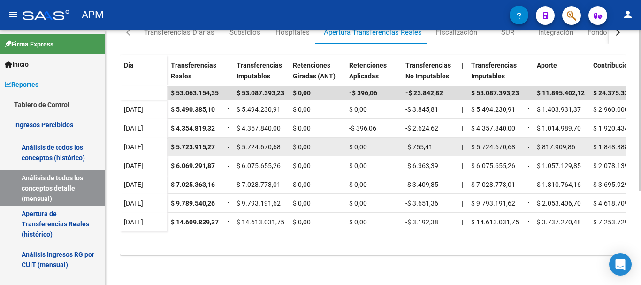
click at [285, 138] on datatable-body-cell "$ 5.724.670,68" at bounding box center [261, 147] width 56 height 18
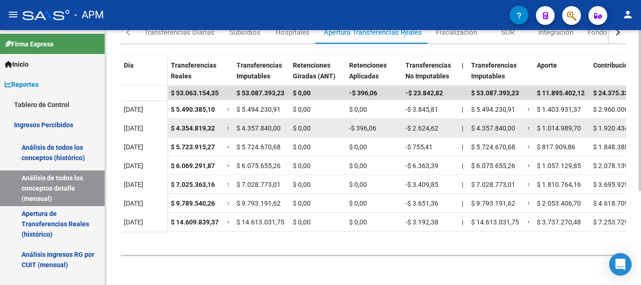
drag, startPoint x: 175, startPoint y: 126, endPoint x: 215, endPoint y: 122, distance: 40.6
click at [215, 122] on datatable-body-cell "$ 4.354.819,32" at bounding box center [195, 128] width 56 height 18
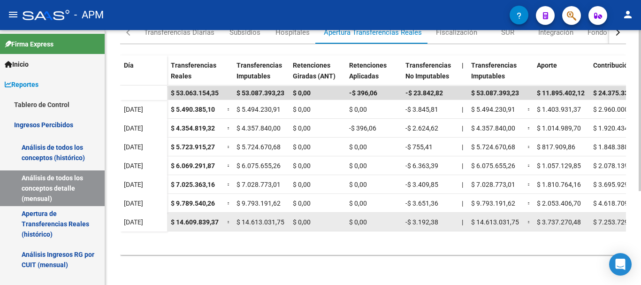
copy span "4.354.819,32"
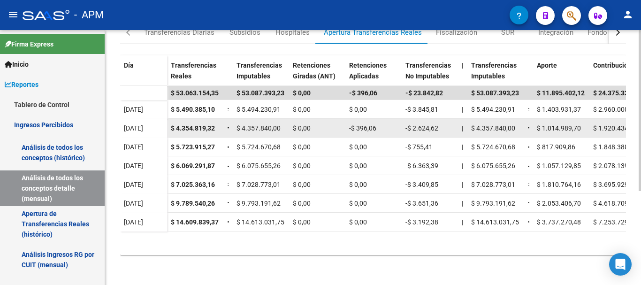
drag, startPoint x: 412, startPoint y: 129, endPoint x: 442, endPoint y: 127, distance: 30.6
click at [442, 127] on div "-$ 2.624,62" at bounding box center [430, 128] width 49 height 11
drag, startPoint x: 411, startPoint y: 124, endPoint x: 455, endPoint y: 127, distance: 44.2
click at [455, 127] on datatable-body-cell "-$ 2.624,62" at bounding box center [430, 128] width 56 height 18
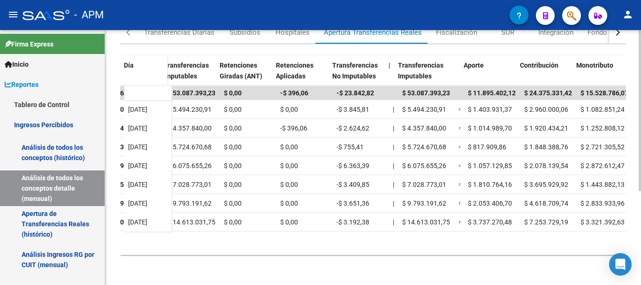
scroll to position [0, 76]
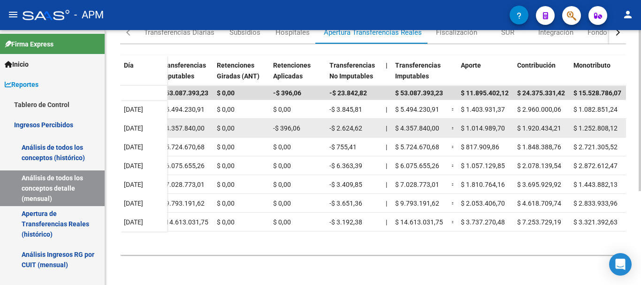
drag, startPoint x: 467, startPoint y: 129, endPoint x: 506, endPoint y: 126, distance: 39.5
click at [506, 126] on div "$ 1.014.989,70" at bounding box center [485, 128] width 49 height 11
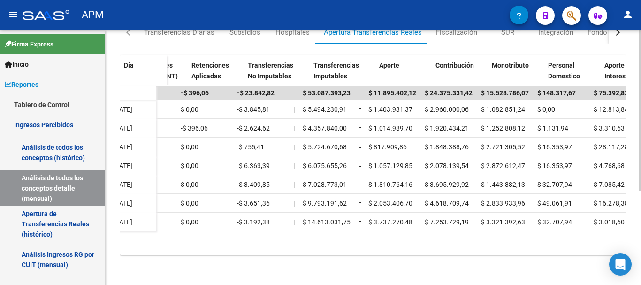
scroll to position [0, 176]
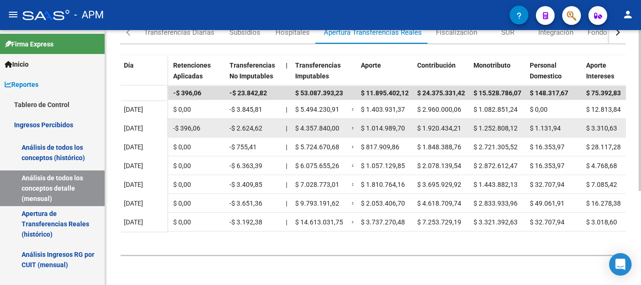
drag, startPoint x: 422, startPoint y: 126, endPoint x: 463, endPoint y: 129, distance: 40.9
click at [463, 129] on div "$ 1.920.434,21" at bounding box center [441, 128] width 49 height 11
drag, startPoint x: 479, startPoint y: 126, endPoint x: 523, endPoint y: 123, distance: 44.2
click at [523, 123] on datatable-body-cell "$ 1.252.808,12" at bounding box center [498, 128] width 56 height 18
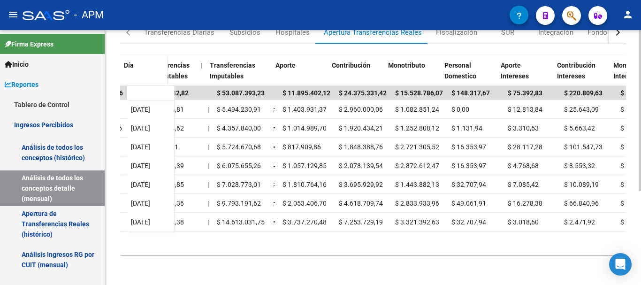
scroll to position [0, 263]
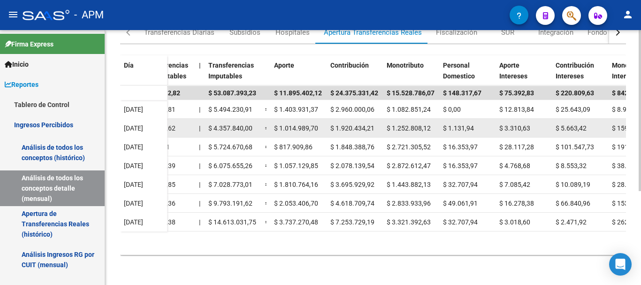
drag, startPoint x: 449, startPoint y: 126, endPoint x: 480, endPoint y: 125, distance: 31.0
click at [480, 125] on div "$ 1.131,94" at bounding box center [467, 128] width 49 height 11
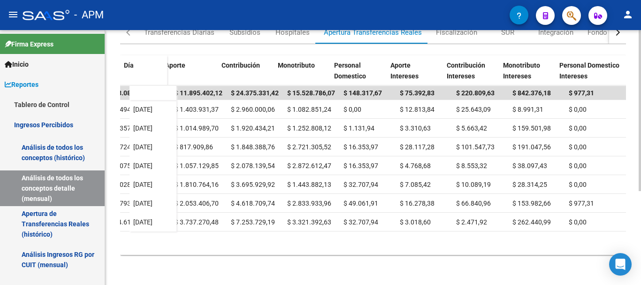
scroll to position [0, 372]
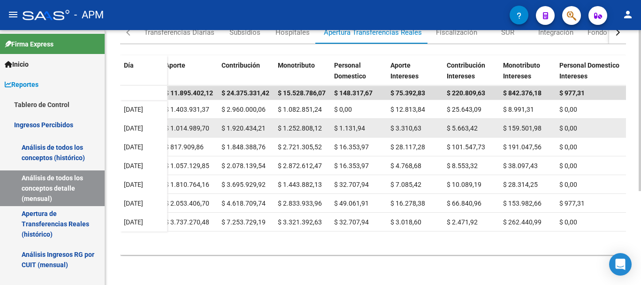
drag, startPoint x: 395, startPoint y: 124, endPoint x: 429, endPoint y: 127, distance: 34.0
click at [429, 127] on div "$ 3.310,63" at bounding box center [415, 128] width 49 height 11
drag, startPoint x: 452, startPoint y: 126, endPoint x: 486, endPoint y: 127, distance: 34.7
click at [486, 127] on div "$ 5.663,42" at bounding box center [471, 128] width 49 height 11
drag, startPoint x: 510, startPoint y: 126, endPoint x: 544, endPoint y: 126, distance: 34.3
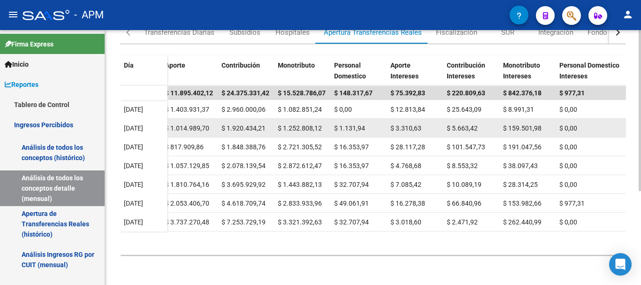
click at [544, 126] on div "$ 159.501,98" at bounding box center [527, 128] width 49 height 11
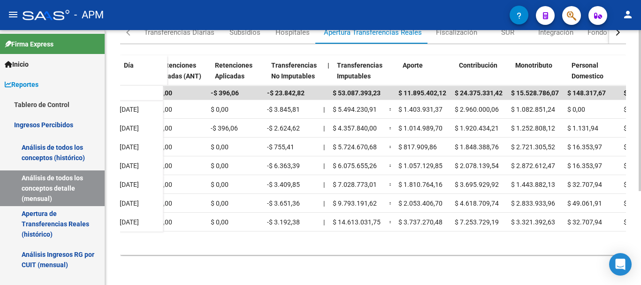
scroll to position [0, 0]
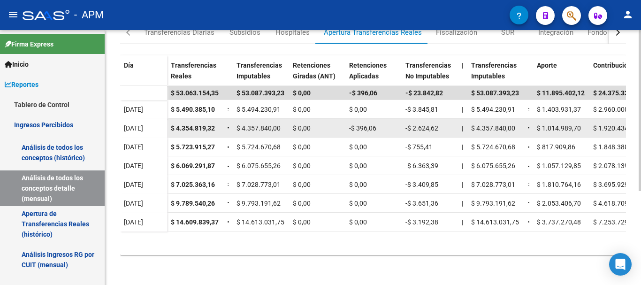
drag, startPoint x: 353, startPoint y: 124, endPoint x: 382, endPoint y: 124, distance: 29.1
click at [382, 124] on div "-$ 396,06" at bounding box center [373, 128] width 49 height 11
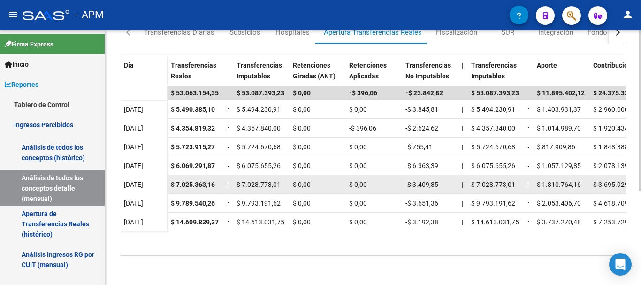
click at [396, 184] on div "$ 0,00" at bounding box center [373, 184] width 49 height 11
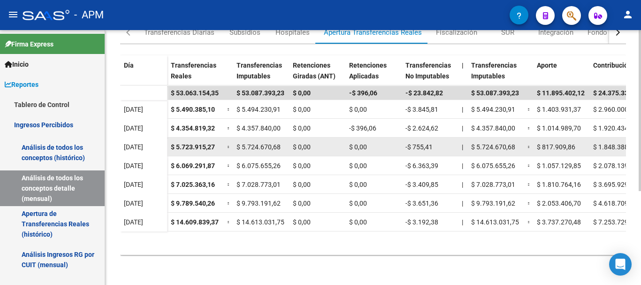
drag, startPoint x: 175, startPoint y: 146, endPoint x: 219, endPoint y: 141, distance: 44.8
click at [219, 142] on div "$ 5.723.915,27" at bounding box center [195, 147] width 49 height 11
drag, startPoint x: 413, startPoint y: 146, endPoint x: 437, endPoint y: 147, distance: 24.0
click at [437, 147] on div "-$ 755,41" at bounding box center [430, 147] width 49 height 11
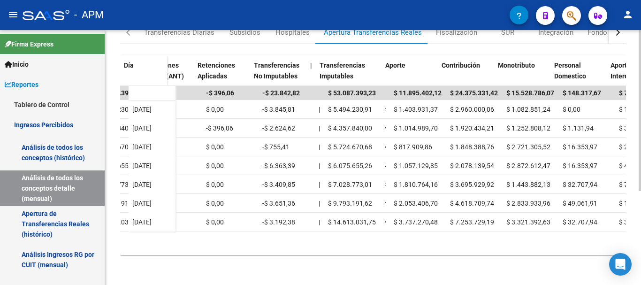
scroll to position [0, 154]
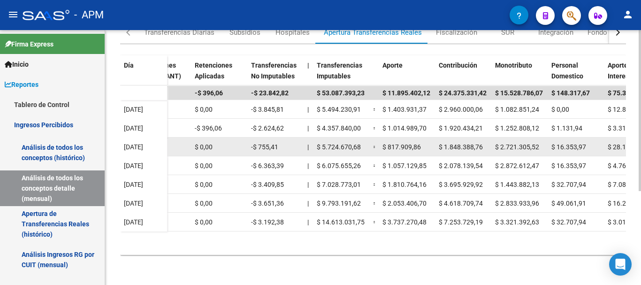
drag, startPoint x: 387, startPoint y: 147, endPoint x: 423, endPoint y: 147, distance: 36.1
click at [423, 147] on div "$ 817.909,86" at bounding box center [407, 147] width 49 height 11
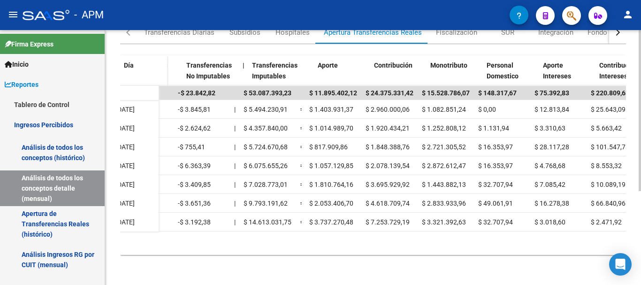
scroll to position [0, 261]
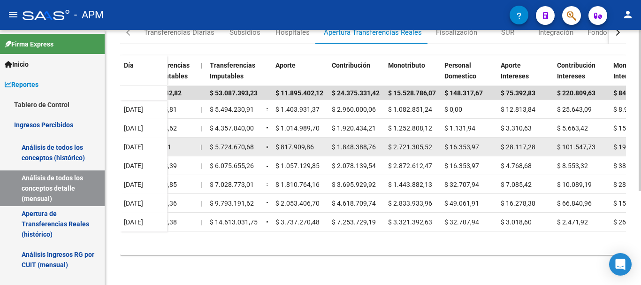
drag, startPoint x: 338, startPoint y: 145, endPoint x: 378, endPoint y: 145, distance: 39.9
click at [378, 145] on div "$ 1.848.388,76" at bounding box center [356, 147] width 49 height 11
drag, startPoint x: 339, startPoint y: 144, endPoint x: 386, endPoint y: 144, distance: 47.4
click at [386, 144] on div "$ 5.723.915,27 = $ 5.724.670,68 $ 0,00 $ 0,00 -$ 755,41 | $ 5.724.670,68 = $ 81…" at bounding box center [321, 147] width 831 height 19
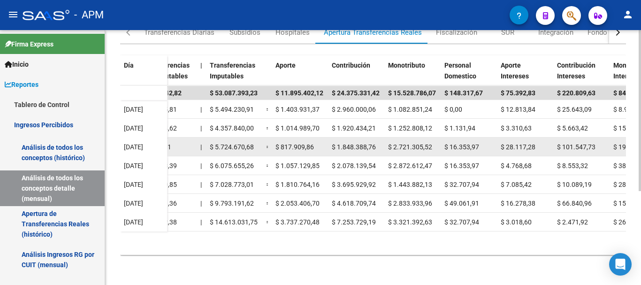
drag, startPoint x: 391, startPoint y: 145, endPoint x: 440, endPoint y: 147, distance: 48.9
click at [440, 147] on datatable-body-cell "$ 2.721.305,52" at bounding box center [412, 147] width 56 height 18
drag, startPoint x: 450, startPoint y: 144, endPoint x: 483, endPoint y: 141, distance: 32.5
click at [483, 142] on div "$ 16.353,97" at bounding box center [469, 147] width 49 height 11
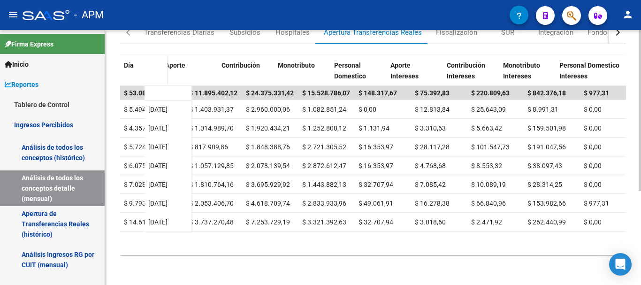
scroll to position [0, 372]
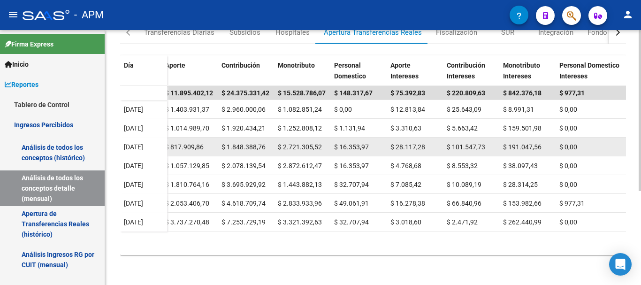
drag, startPoint x: 396, startPoint y: 146, endPoint x: 437, endPoint y: 146, distance: 40.8
click at [437, 146] on div "$ 28.117,28" at bounding box center [415, 147] width 49 height 11
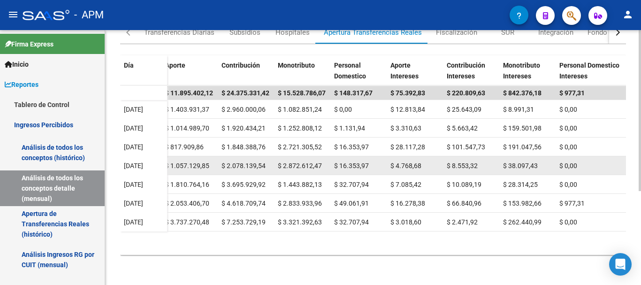
drag, startPoint x: 394, startPoint y: 164, endPoint x: 431, endPoint y: 165, distance: 37.1
click at [431, 165] on div "$ 4.768,68" at bounding box center [415, 166] width 49 height 11
drag, startPoint x: 451, startPoint y: 164, endPoint x: 479, endPoint y: 164, distance: 28.2
click at [479, 164] on div "$ 8.553,32" at bounding box center [471, 166] width 49 height 11
drag, startPoint x: 507, startPoint y: 166, endPoint x: 543, endPoint y: 161, distance: 36.1
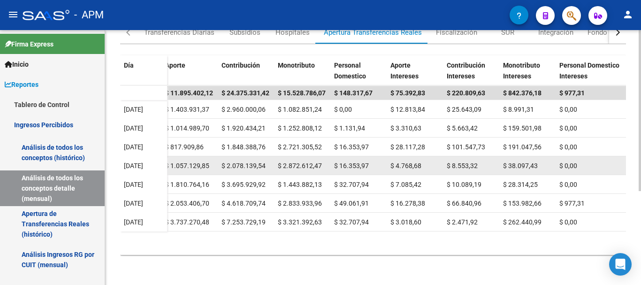
click at [543, 161] on div "$ 38.097,43" at bounding box center [527, 166] width 49 height 11
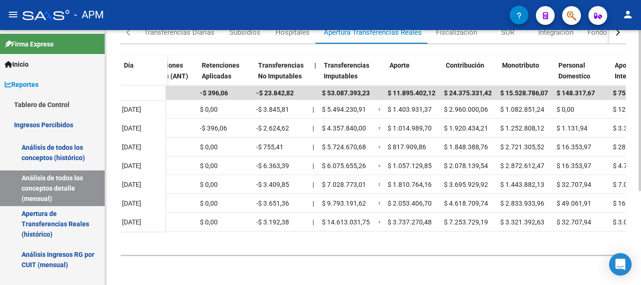
scroll to position [0, 157]
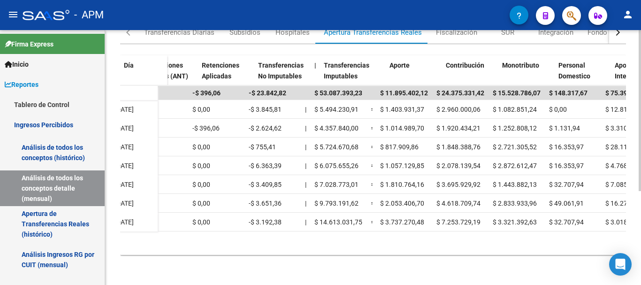
click at [388, 245] on datatable-body "$ 53.063.154,35 $ 53.087.393,23 $ 0,00 -$ 396,06 -$ 23.842,82 $ 53.087.393,23 $…" at bounding box center [373, 169] width 506 height 169
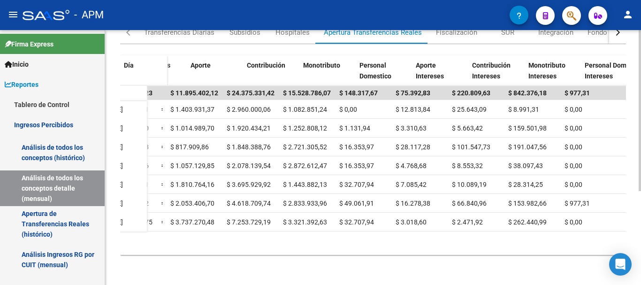
scroll to position [0, 372]
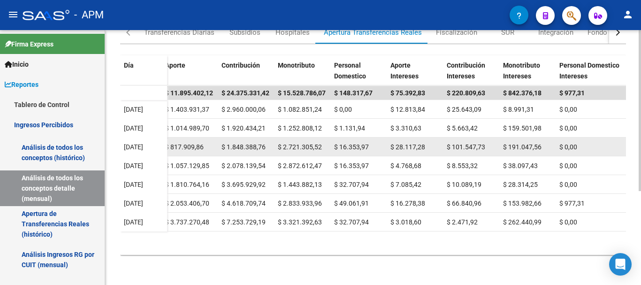
drag, startPoint x: 508, startPoint y: 146, endPoint x: 549, endPoint y: 146, distance: 41.3
click at [549, 146] on div "$ 191.047,56" at bounding box center [527, 147] width 49 height 11
drag, startPoint x: 452, startPoint y: 146, endPoint x: 486, endPoint y: 143, distance: 33.5
click at [486, 143] on div "$ 101.547,73" at bounding box center [471, 147] width 49 height 11
drag, startPoint x: 393, startPoint y: 145, endPoint x: 432, endPoint y: 143, distance: 39.0
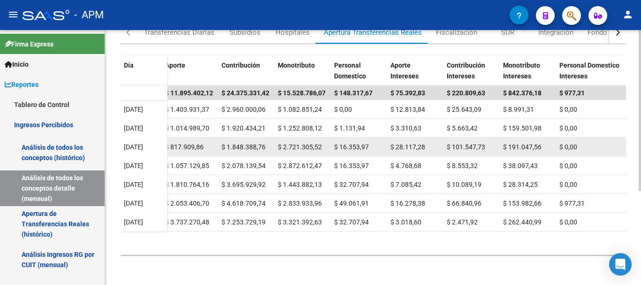
click at [432, 143] on div "$ 28.117,28" at bounding box center [415, 147] width 49 height 11
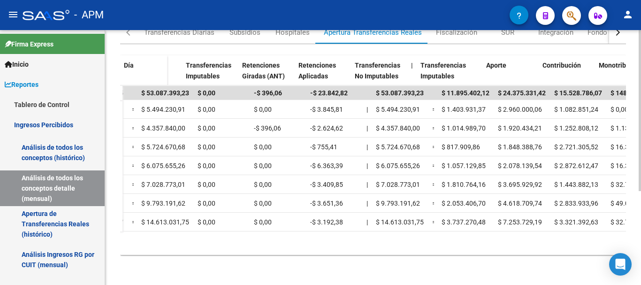
scroll to position [0, 0]
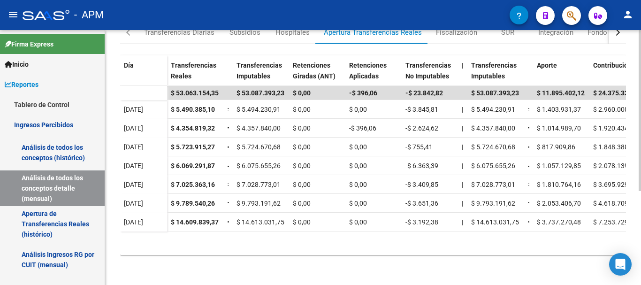
click at [637, 199] on div "REPORTES -> INGRESOS PERCIBIDOS -> Detalle mensual de todos los conceptos cloud…" at bounding box center [374, 83] width 538 height 404
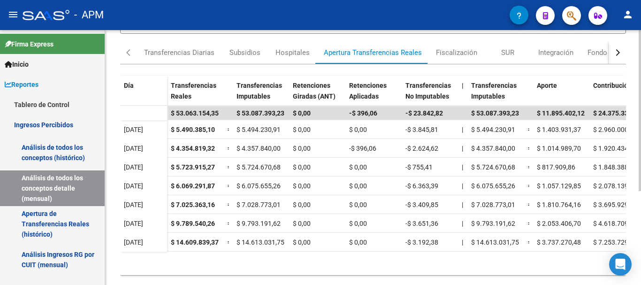
scroll to position [149, 0]
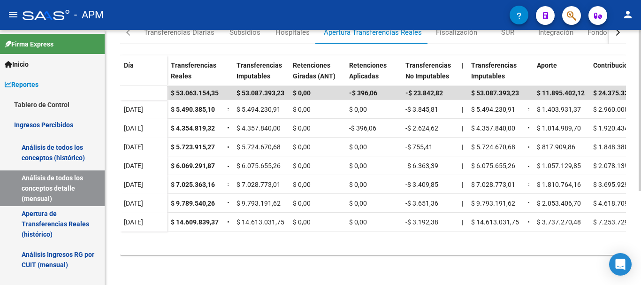
click at [637, 227] on div "REPORTES -> INGRESOS PERCIBIDOS -> Detalle mensual de todos los conceptos cloud…" at bounding box center [374, 83] width 538 height 404
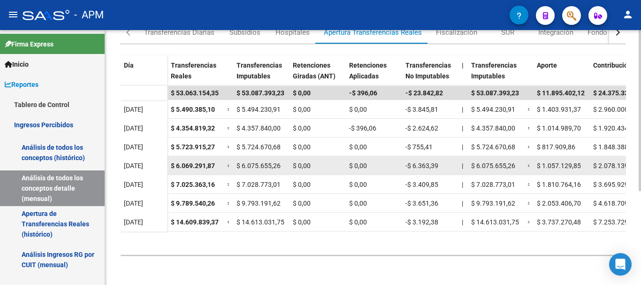
drag, startPoint x: 176, startPoint y: 163, endPoint x: 219, endPoint y: 163, distance: 43.2
click at [219, 163] on div "$ 6.069.291,87" at bounding box center [195, 166] width 49 height 11
drag, startPoint x: 413, startPoint y: 162, endPoint x: 462, endPoint y: 161, distance: 49.8
click at [462, 161] on div "$ 6.069.291,87 = $ 6.075.655,26 $ 0,00 $ 0,00 -$ 6.363,39 | $ 6.075.655,26 = $ …" at bounding box center [582, 165] width 831 height 19
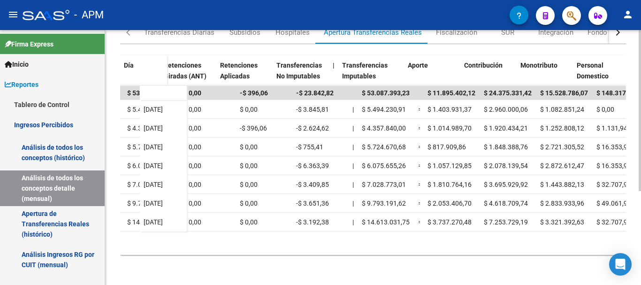
scroll to position [0, 129]
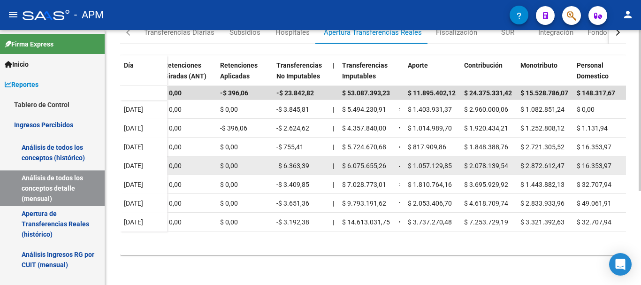
drag, startPoint x: 413, startPoint y: 161, endPoint x: 456, endPoint y: 165, distance: 43.3
click at [456, 165] on div "$ 1.057.129,85" at bounding box center [432, 166] width 49 height 11
drag, startPoint x: 469, startPoint y: 166, endPoint x: 510, endPoint y: 161, distance: 41.6
click at [510, 161] on div "$ 2.078.139,54" at bounding box center [488, 166] width 49 height 11
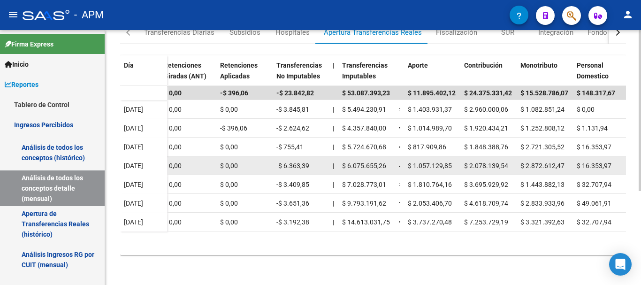
drag, startPoint x: 524, startPoint y: 163, endPoint x: 564, endPoint y: 165, distance: 39.5
click at [564, 165] on span "$ 2.872.612,47" at bounding box center [543, 166] width 44 height 8
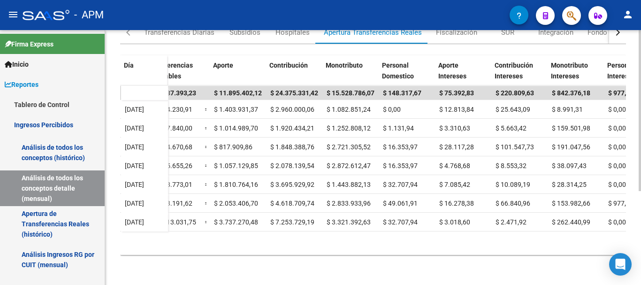
scroll to position [0, 324]
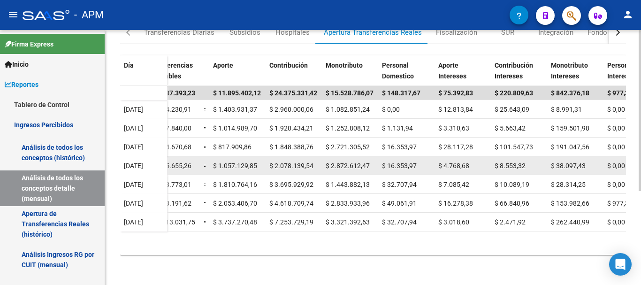
drag, startPoint x: 387, startPoint y: 164, endPoint x: 426, endPoint y: 164, distance: 39.4
click at [426, 164] on div "$ 16.353,97" at bounding box center [406, 166] width 49 height 11
drag, startPoint x: 443, startPoint y: 164, endPoint x: 476, endPoint y: 164, distance: 33.8
click at [476, 164] on div "$ 4.768,68" at bounding box center [462, 166] width 49 height 11
drag, startPoint x: 498, startPoint y: 165, endPoint x: 525, endPoint y: 163, distance: 27.8
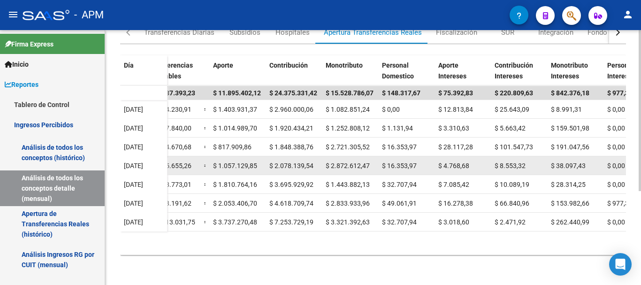
click at [525, 163] on div "$ 8.553,32" at bounding box center [519, 166] width 49 height 11
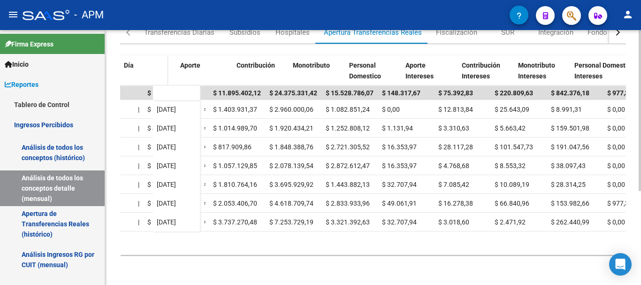
scroll to position [0, 372]
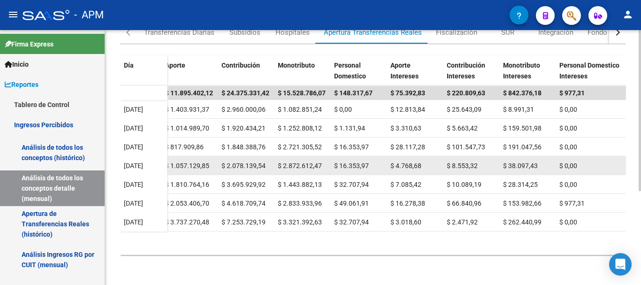
drag, startPoint x: 508, startPoint y: 166, endPoint x: 539, endPoint y: 166, distance: 31.4
click at [539, 166] on div "$ 38.097,43" at bounding box center [527, 166] width 49 height 11
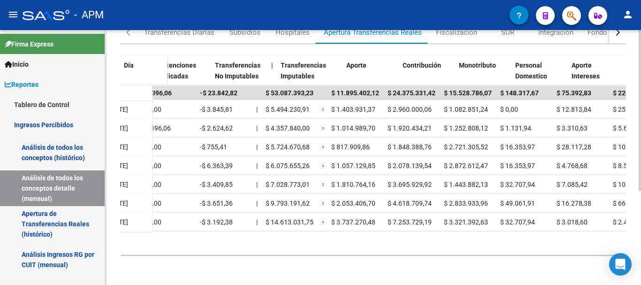
scroll to position [0, 181]
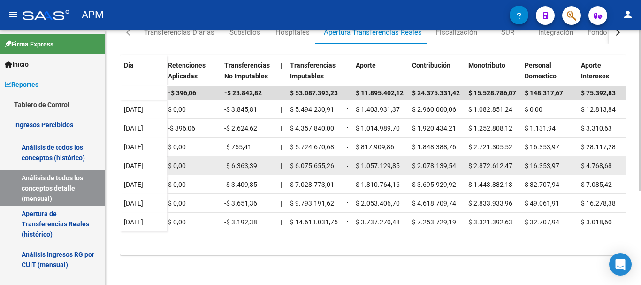
drag, startPoint x: 418, startPoint y: 164, endPoint x: 465, endPoint y: 164, distance: 46.9
click at [465, 164] on div "$ 6.069.291,87 = $ 6.075.655,26 $ 0,00 $ 0,00 -$ 6.363,39 | $ 6.075.655,26 = $ …" at bounding box center [401, 165] width 831 height 19
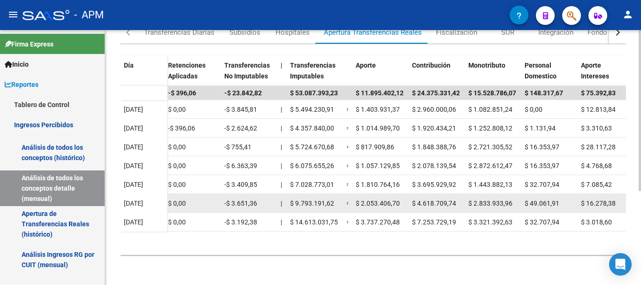
click at [217, 203] on datatable-body-cell "$ 0,00" at bounding box center [192, 203] width 56 height 18
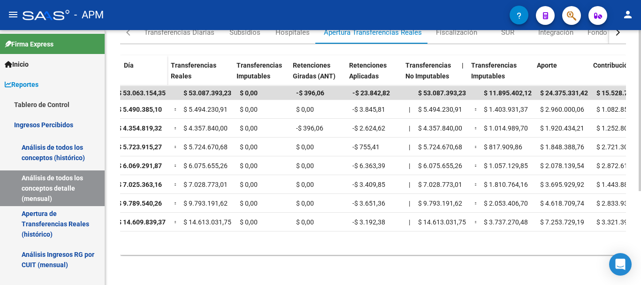
scroll to position [0, 0]
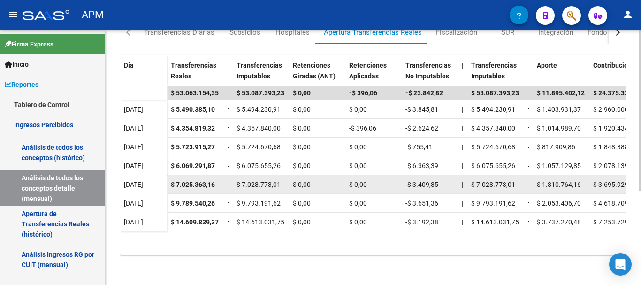
drag, startPoint x: 176, startPoint y: 183, endPoint x: 216, endPoint y: 180, distance: 40.9
click at [216, 180] on div "$ 7.025.363,16" at bounding box center [195, 184] width 49 height 11
drag, startPoint x: 411, startPoint y: 183, endPoint x: 448, endPoint y: 184, distance: 36.6
click at [448, 184] on div "-$ 3.409,85" at bounding box center [430, 184] width 49 height 11
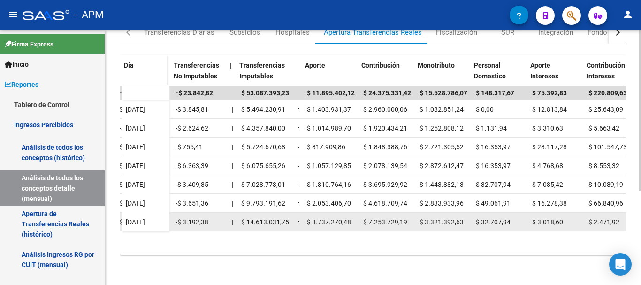
scroll to position [0, 232]
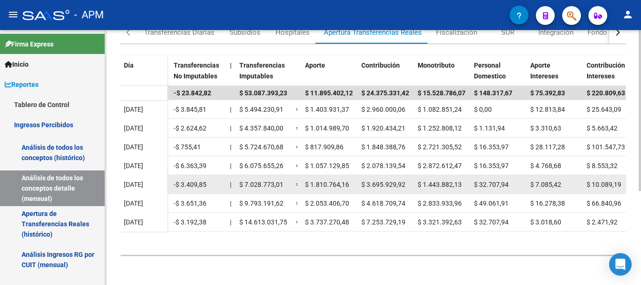
drag, startPoint x: 311, startPoint y: 181, endPoint x: 359, endPoint y: 178, distance: 48.4
click at [359, 178] on div "$ 7.025.363,16 = $ 7.028.773,01 $ 0,00 $ 0,00 -$ 3.409,85 | $ 7.028.773,01 = $ …" at bounding box center [350, 184] width 831 height 19
drag, startPoint x: 366, startPoint y: 181, endPoint x: 406, endPoint y: 179, distance: 40.4
click at [406, 179] on div "$ 3.695.929,92" at bounding box center [385, 184] width 49 height 11
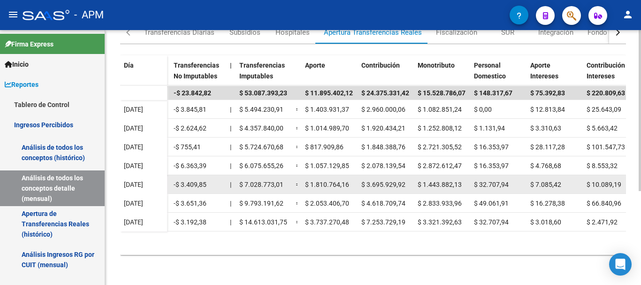
drag, startPoint x: 366, startPoint y: 184, endPoint x: 410, endPoint y: 182, distance: 43.7
click at [410, 182] on div "$ 3.695.929,92" at bounding box center [385, 184] width 49 height 11
drag, startPoint x: 423, startPoint y: 182, endPoint x: 466, endPoint y: 179, distance: 42.8
click at [466, 179] on div "$ 1.443.882,13" at bounding box center [442, 184] width 49 height 11
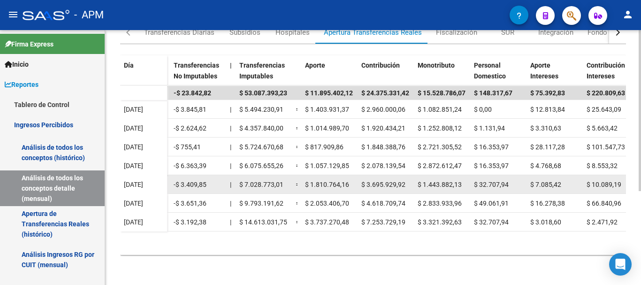
drag, startPoint x: 480, startPoint y: 183, endPoint x: 509, endPoint y: 180, distance: 29.2
click at [509, 180] on div "$ 32.707,94" at bounding box center [498, 184] width 49 height 11
drag, startPoint x: 479, startPoint y: 182, endPoint x: 512, endPoint y: 178, distance: 33.0
click at [512, 179] on div "$ 32.707,94" at bounding box center [498, 184] width 49 height 11
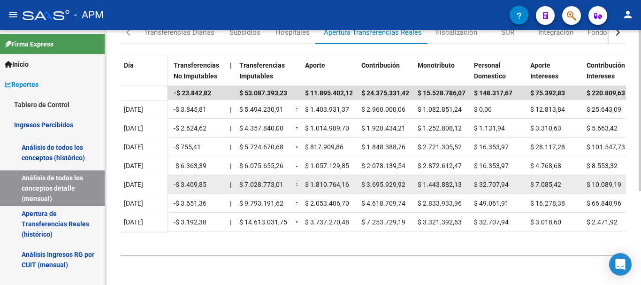
drag, startPoint x: 539, startPoint y: 180, endPoint x: 560, endPoint y: 179, distance: 21.1
click at [560, 181] on span "$ 7.085,42" at bounding box center [545, 185] width 31 height 8
drag, startPoint x: 535, startPoint y: 184, endPoint x: 564, endPoint y: 179, distance: 29.1
click at [564, 179] on div "$ 7.085,42" at bounding box center [554, 184] width 49 height 11
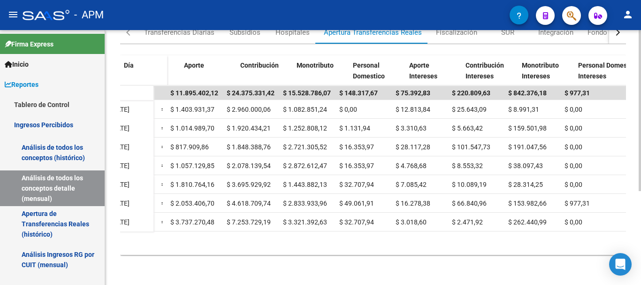
scroll to position [0, 372]
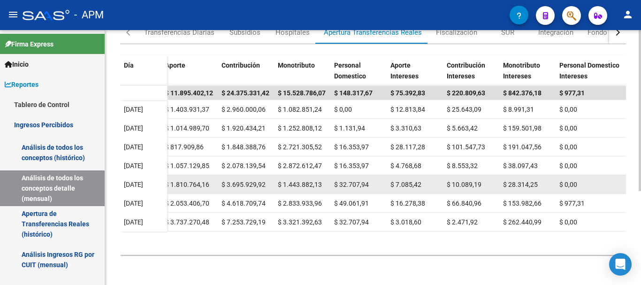
click at [455, 182] on span "$ 10.089,19" at bounding box center [464, 185] width 35 height 8
drag, startPoint x: 453, startPoint y: 182, endPoint x: 483, endPoint y: 184, distance: 29.6
click at [483, 184] on div "$ 10.089,19" at bounding box center [471, 184] width 49 height 11
drag, startPoint x: 509, startPoint y: 183, endPoint x: 539, endPoint y: 183, distance: 30.5
click at [539, 183] on div "$ 28.314,25" at bounding box center [527, 184] width 49 height 11
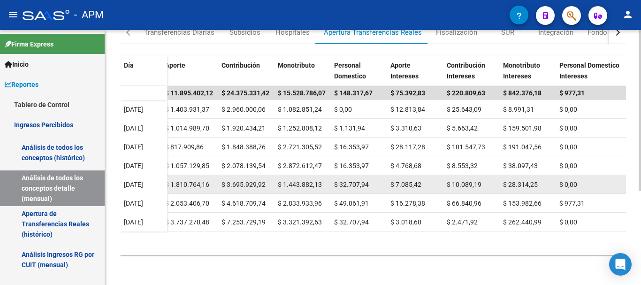
click at [539, 183] on div "$ 28.314,25" at bounding box center [527, 184] width 49 height 11
drag, startPoint x: 508, startPoint y: 183, endPoint x: 542, endPoint y: 182, distance: 33.3
click at [542, 182] on div "$ 28.314,25" at bounding box center [527, 184] width 49 height 11
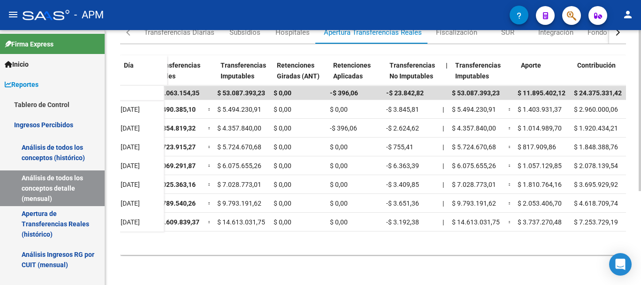
scroll to position [0, 0]
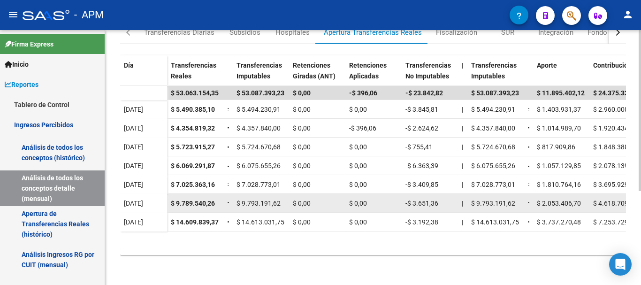
drag, startPoint x: 176, startPoint y: 204, endPoint x: 230, endPoint y: 199, distance: 54.2
click at [230, 199] on div "$ 9.789.540,26 = $ 9.793.191,62 $ 0,00 $ 0,00 -$ 3.651,36 | $ 9.793.191,62 = $ …" at bounding box center [582, 203] width 831 height 19
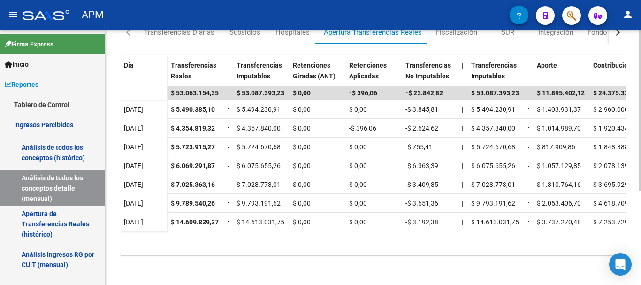
click at [196, 236] on datatable-body "$ 53.063.154,35 $ 53.087.393,23 $ 0,00 -$ 396,06 -$ 23.842,82 $ 53.087.393,23 $…" at bounding box center [373, 169] width 506 height 169
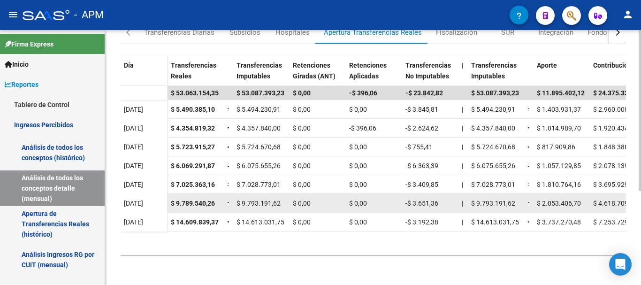
drag, startPoint x: 174, startPoint y: 202, endPoint x: 216, endPoint y: 199, distance: 41.9
click at [216, 199] on div "$ 9.789.540,26" at bounding box center [195, 203] width 49 height 11
drag, startPoint x: 412, startPoint y: 203, endPoint x: 445, endPoint y: 202, distance: 33.4
click at [445, 202] on div "-$ 3.651,36" at bounding box center [430, 203] width 49 height 11
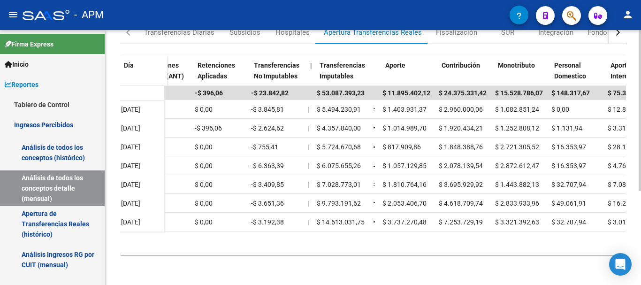
scroll to position [0, 156]
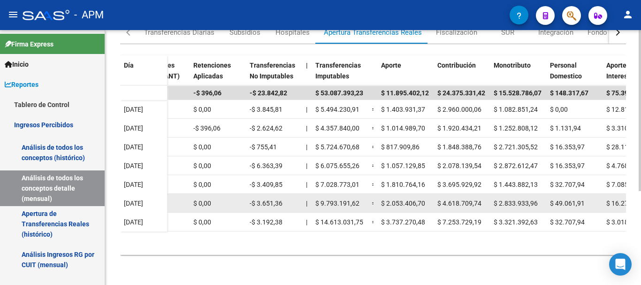
drag, startPoint x: 385, startPoint y: 202, endPoint x: 426, endPoint y: 200, distance: 40.9
click at [426, 200] on div "$ 2.053.406,70" at bounding box center [405, 203] width 49 height 11
drag, startPoint x: 442, startPoint y: 203, endPoint x: 480, endPoint y: 197, distance: 39.0
click at [480, 197] on datatable-body-cell "$ 4.618.709,74" at bounding box center [462, 203] width 56 height 18
drag, startPoint x: 498, startPoint y: 201, endPoint x: 540, endPoint y: 201, distance: 41.3
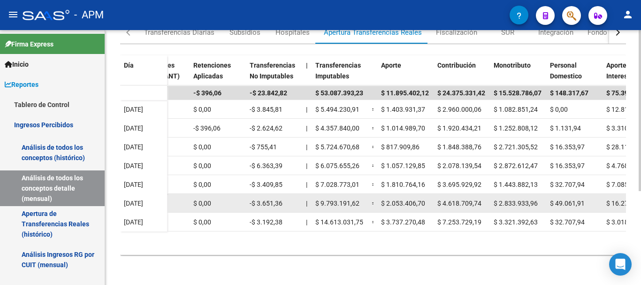
click at [540, 201] on div "$ 2.833.933,96" at bounding box center [518, 203] width 49 height 11
drag, startPoint x: 498, startPoint y: 200, endPoint x: 540, endPoint y: 199, distance: 42.3
click at [540, 199] on div "$ 2.833.933,96" at bounding box center [518, 203] width 49 height 11
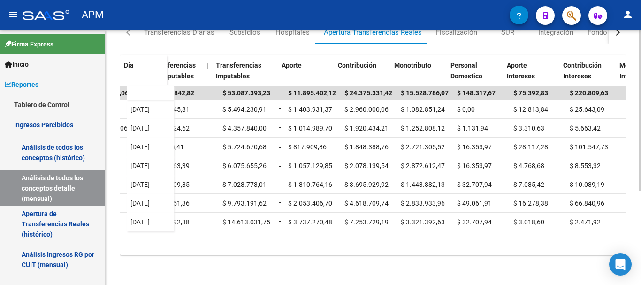
scroll to position [0, 283]
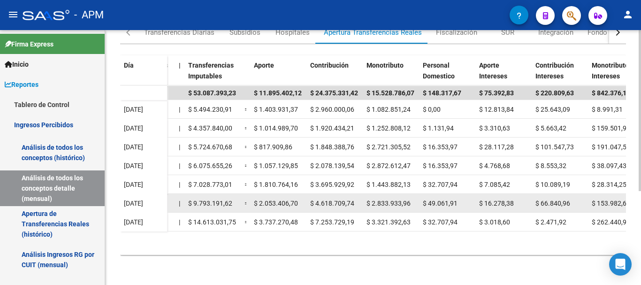
drag, startPoint x: 428, startPoint y: 199, endPoint x: 459, endPoint y: 199, distance: 31.0
click at [459, 199] on div "$ 49.061,91" at bounding box center [447, 203] width 49 height 11
drag, startPoint x: 483, startPoint y: 199, endPoint x: 517, endPoint y: 199, distance: 34.3
click at [517, 199] on div "$ 16.278,38" at bounding box center [503, 203] width 49 height 11
drag, startPoint x: 541, startPoint y: 204, endPoint x: 567, endPoint y: 204, distance: 26.8
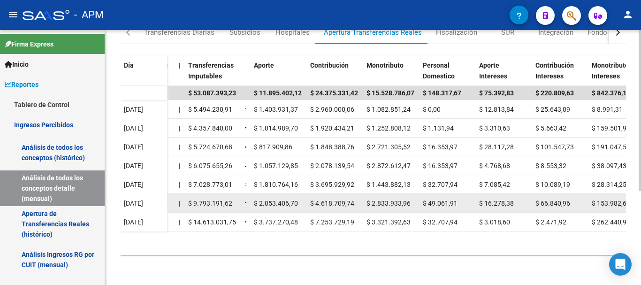
click at [567, 204] on span "$ 66.840,96" at bounding box center [553, 203] width 35 height 8
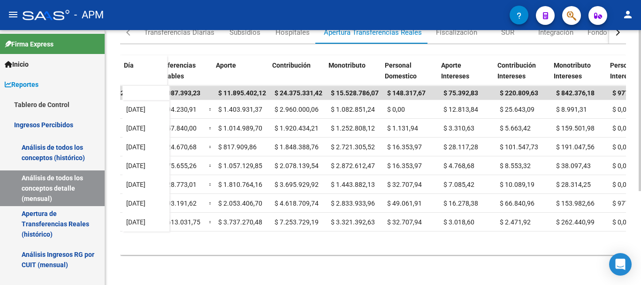
scroll to position [0, 321]
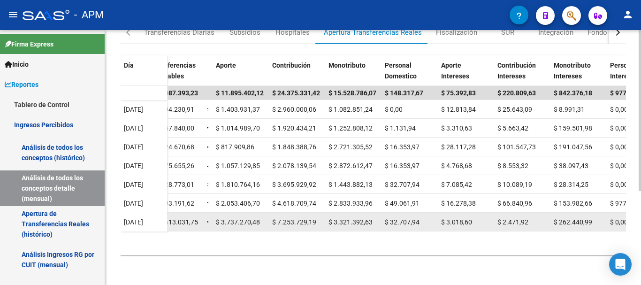
click at [518, 214] on datatable-body-cell "$ 2.471,92" at bounding box center [522, 222] width 56 height 18
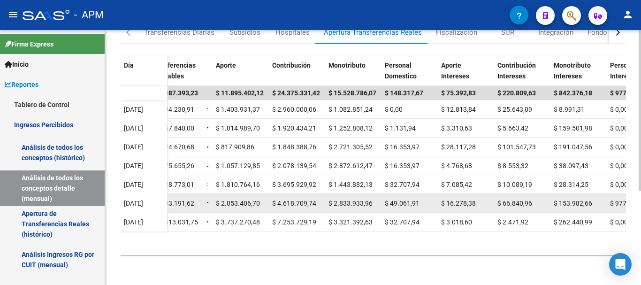
drag, startPoint x: 503, startPoint y: 200, endPoint x: 539, endPoint y: 202, distance: 35.7
click at [539, 202] on div "$ 66.840,96" at bounding box center [522, 203] width 49 height 11
drag, startPoint x: 559, startPoint y: 202, endPoint x: 596, endPoint y: 199, distance: 36.8
click at [596, 199] on div "$ 153.982,66" at bounding box center [578, 203] width 49 height 11
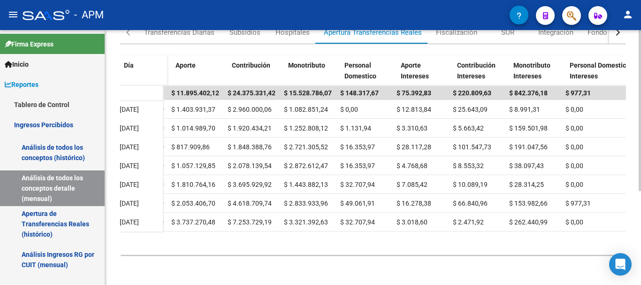
scroll to position [0, 372]
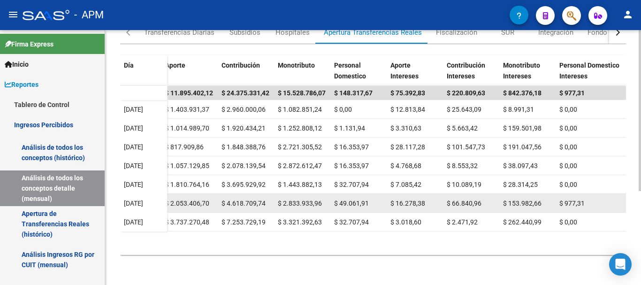
drag, startPoint x: 564, startPoint y: 203, endPoint x: 588, endPoint y: 202, distance: 24.0
click at [588, 202] on div "$ 977,31" at bounding box center [591, 203] width 63 height 11
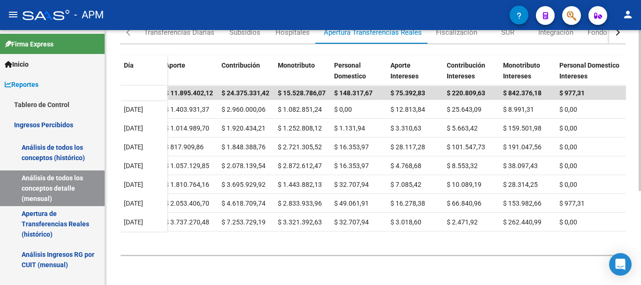
click at [583, 241] on datatable-body "$ 53.063.154,35 $ 53.087.393,23 $ 0,00 -$ 396,06 -$ 23.842,82 $ 53.087.393,23 $…" at bounding box center [373, 169] width 506 height 169
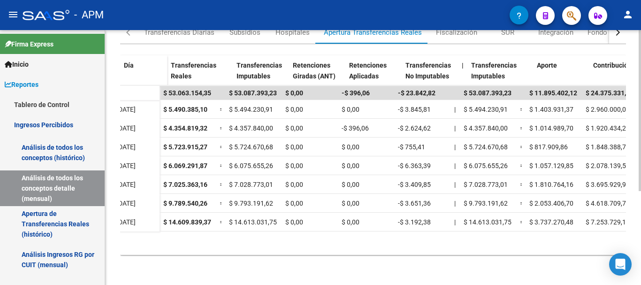
scroll to position [0, 0]
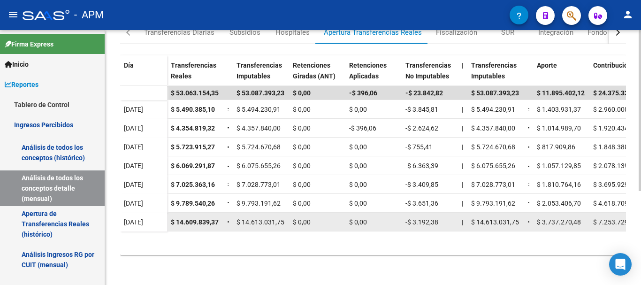
drag, startPoint x: 176, startPoint y: 221, endPoint x: 222, endPoint y: 217, distance: 45.2
click at [222, 217] on datatable-body-cell "$ 14.609.839,37" at bounding box center [195, 222] width 56 height 18
drag, startPoint x: 411, startPoint y: 219, endPoint x: 446, endPoint y: 220, distance: 35.7
click at [446, 220] on div "-$ 3.192,38" at bounding box center [430, 222] width 49 height 11
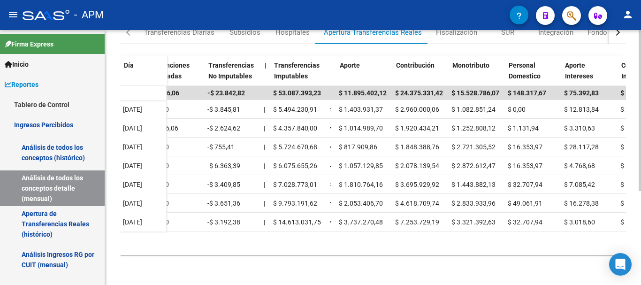
scroll to position [0, 204]
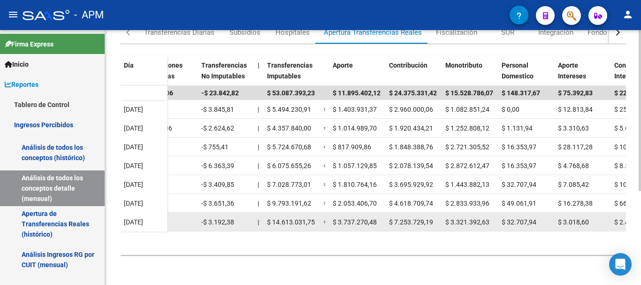
drag, startPoint x: 336, startPoint y: 221, endPoint x: 380, endPoint y: 217, distance: 43.9
click at [380, 217] on div "$ 3.737.270,48" at bounding box center [357, 222] width 49 height 11
drag, startPoint x: 395, startPoint y: 222, endPoint x: 435, endPoint y: 223, distance: 40.4
click at [435, 223] on div "$ 7.253.729,19" at bounding box center [413, 222] width 49 height 11
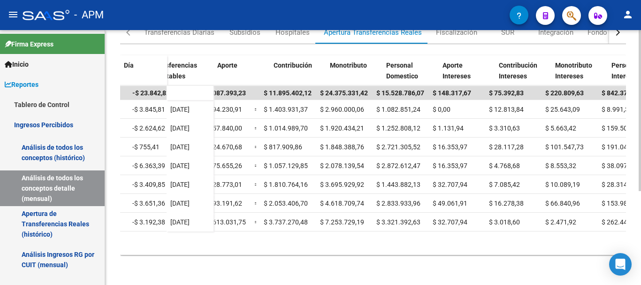
scroll to position [0, 343]
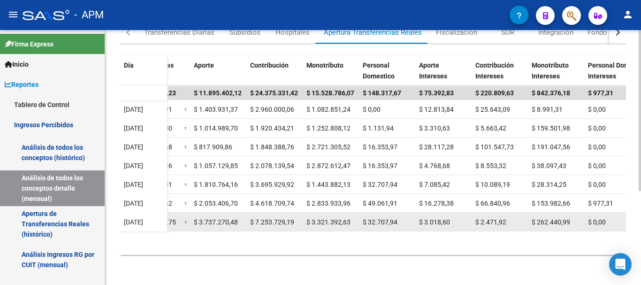
drag, startPoint x: 311, startPoint y: 220, endPoint x: 359, endPoint y: 221, distance: 47.9
click at [359, 221] on div "$ 14.609.839,37 = $ 14.613.031,75 $ 0,00 $ 0,00 -$ 3.192,38 | $ 14.613.031,75 =…" at bounding box center [239, 222] width 831 height 19
click at [370, 222] on span "$ 32.707,94" at bounding box center [380, 222] width 35 height 8
drag, startPoint x: 368, startPoint y: 218, endPoint x: 402, endPoint y: 221, distance: 34.3
click at [402, 221] on div "$ 32.707,94" at bounding box center [387, 222] width 49 height 11
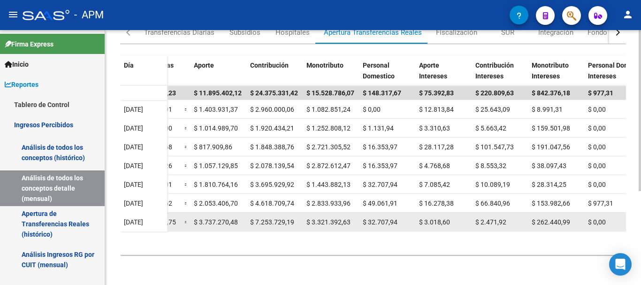
drag, startPoint x: 423, startPoint y: 220, endPoint x: 459, endPoint y: 219, distance: 35.2
click at [459, 219] on div "$ 3.018,60" at bounding box center [443, 222] width 49 height 11
drag, startPoint x: 481, startPoint y: 221, endPoint x: 510, endPoint y: 216, distance: 28.9
click at [510, 217] on div "$ 2.471,92" at bounding box center [499, 222] width 49 height 11
drag, startPoint x: 537, startPoint y: 221, endPoint x: 576, endPoint y: 221, distance: 39.4
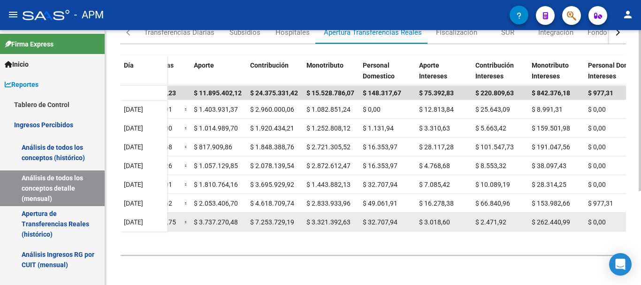
click at [576, 221] on div "$ 262.440,99" at bounding box center [556, 222] width 49 height 11
drag, startPoint x: 537, startPoint y: 220, endPoint x: 573, endPoint y: 222, distance: 35.7
click at [573, 222] on div "$ 262.440,99" at bounding box center [556, 222] width 49 height 11
